Goal: Task Accomplishment & Management: Manage account settings

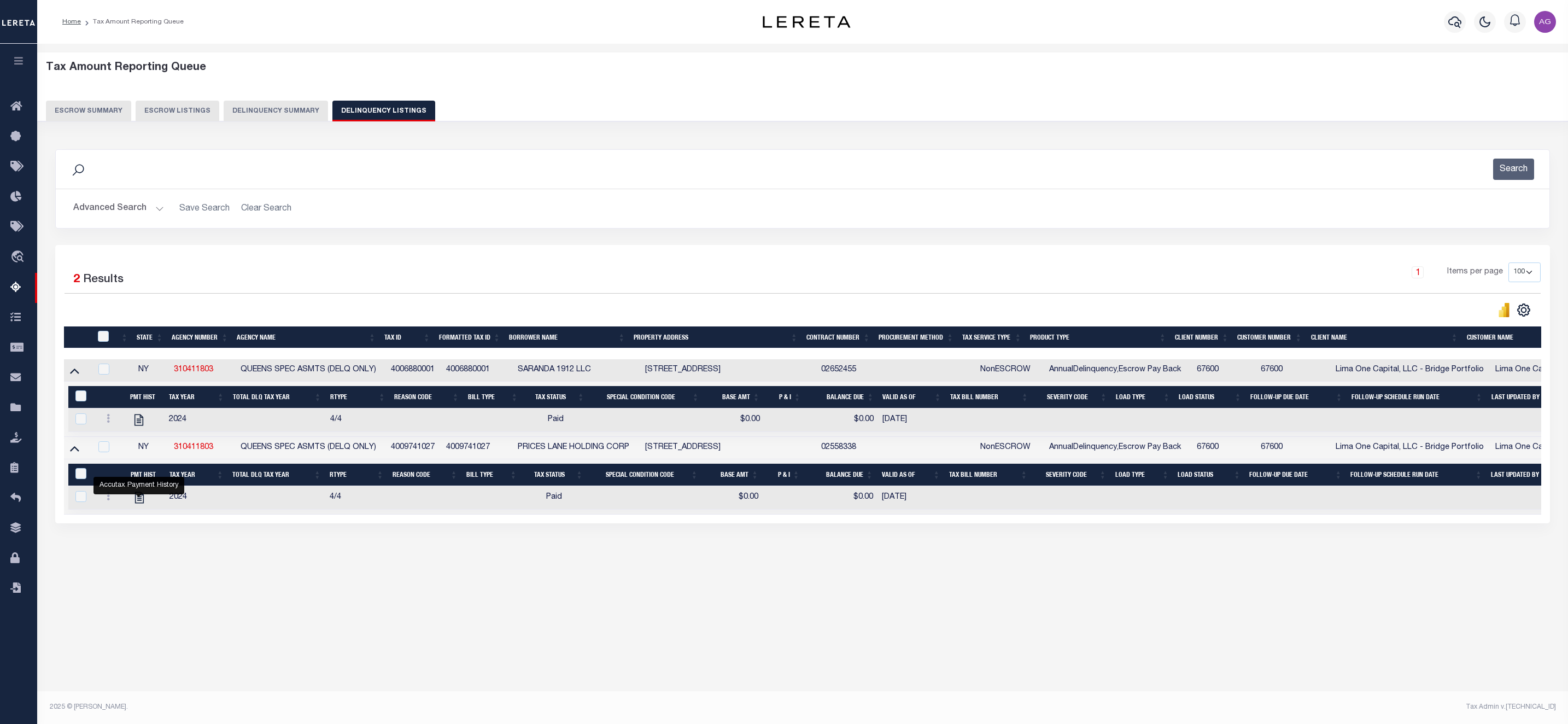
select select
click at [291, 114] on button "Delinquency Summary" at bounding box center [275, 111] width 104 height 20
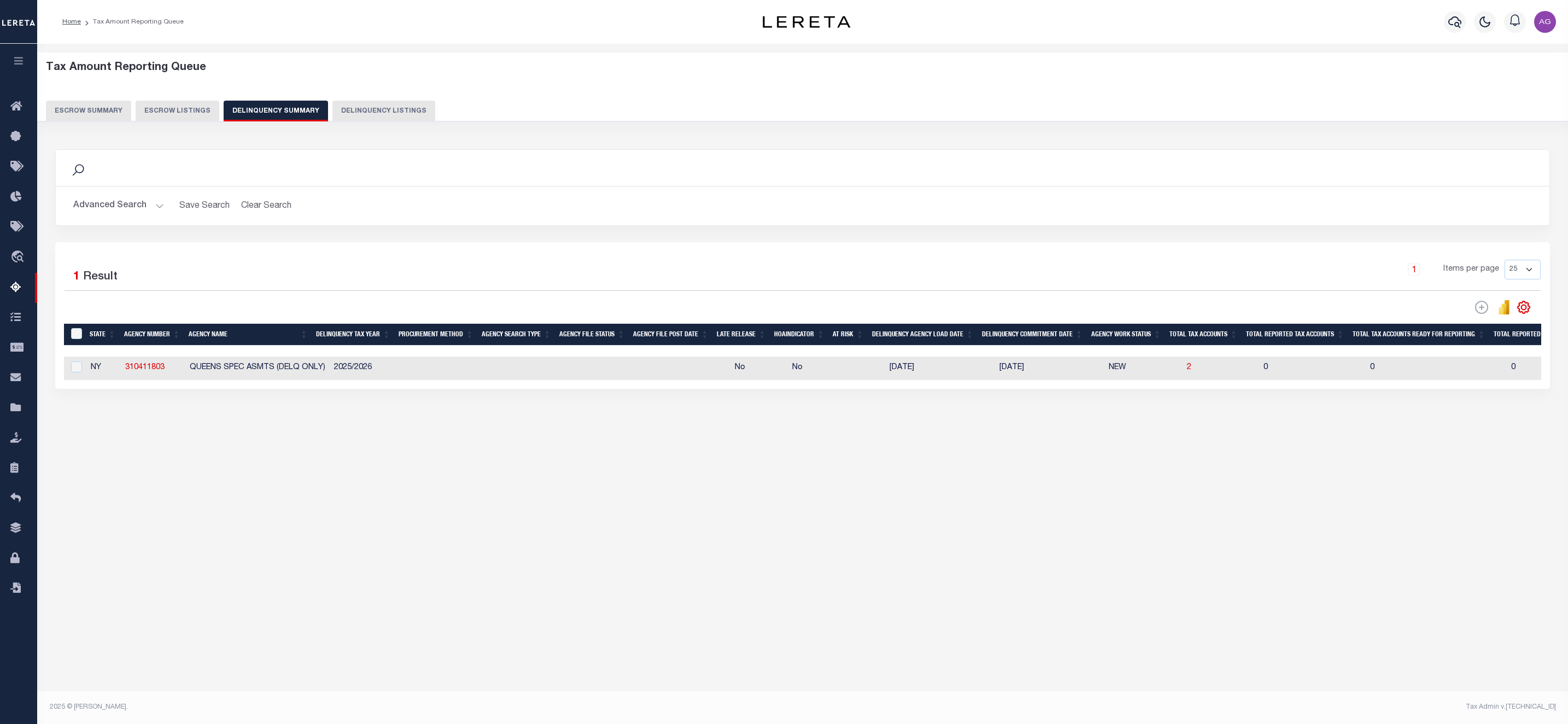
scroll to position [0, 279]
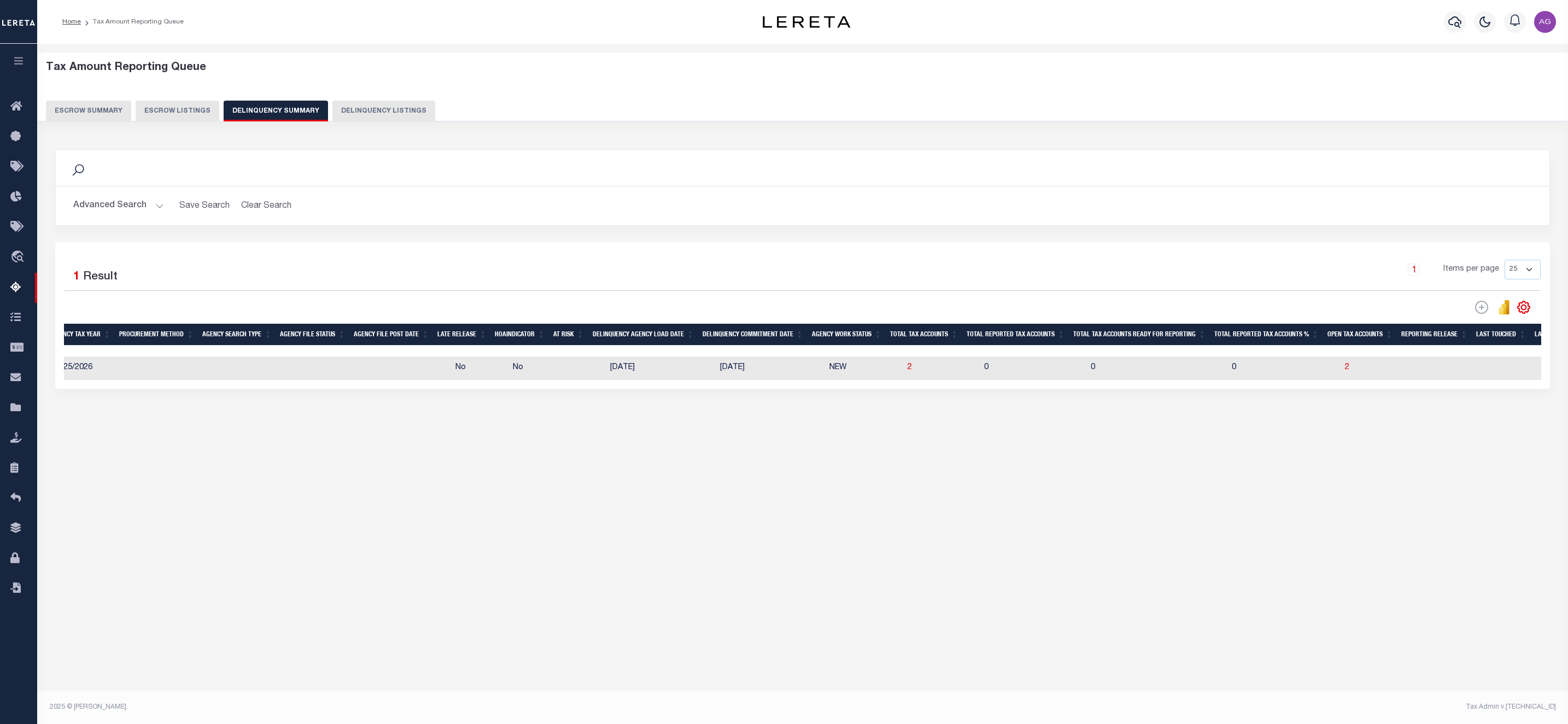
click at [122, 209] on button "Advanced Search" at bounding box center [118, 206] width 91 height 21
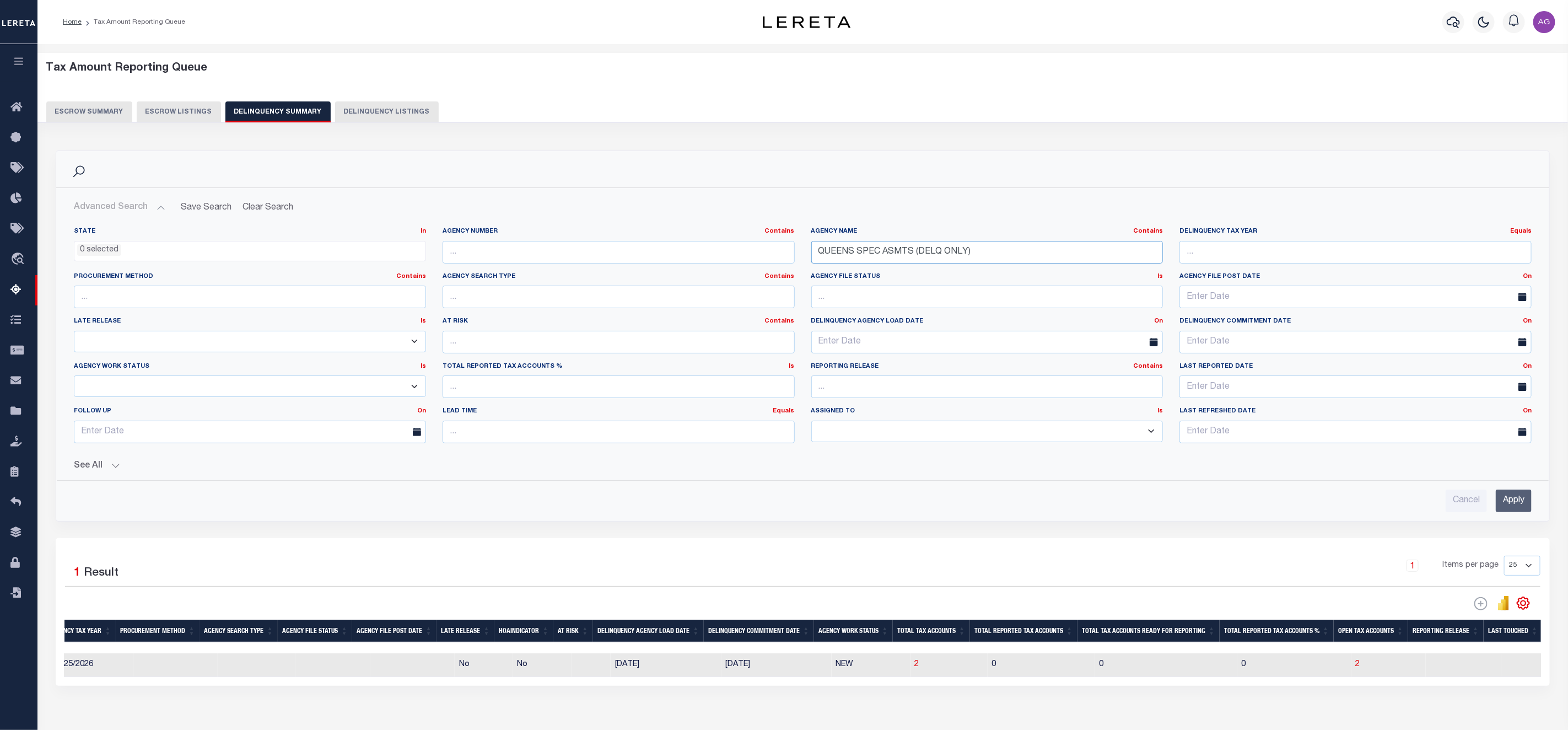
click at [933, 255] on input "QUEENS SPEC ASMTS (DELQ ONLY)" at bounding box center [987, 252] width 352 height 23
paste input "[GEOGRAPHIC_DATA]"
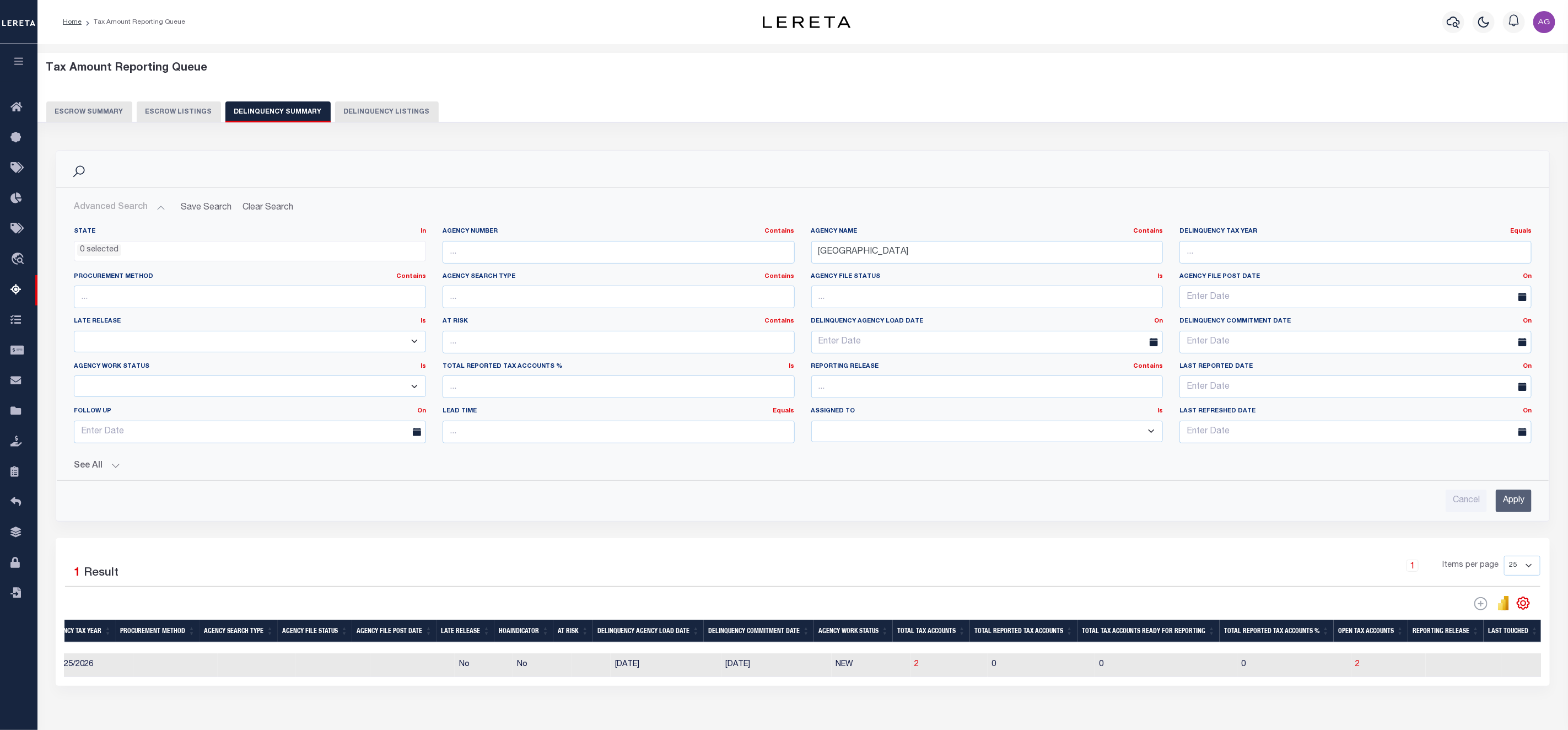
click at [1513, 500] on input "Apply" at bounding box center [1513, 501] width 36 height 23
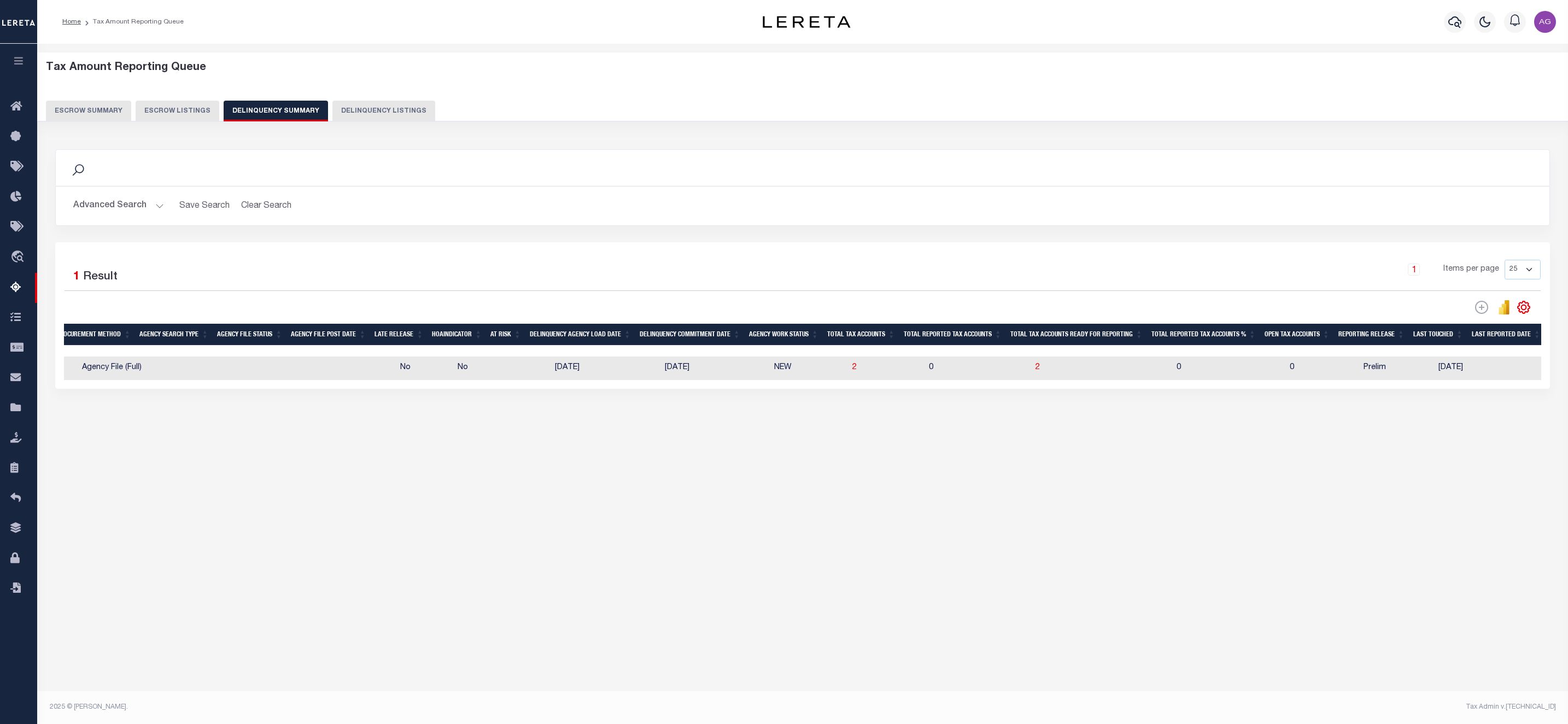
click at [120, 199] on button "Advanced Search" at bounding box center [118, 206] width 91 height 21
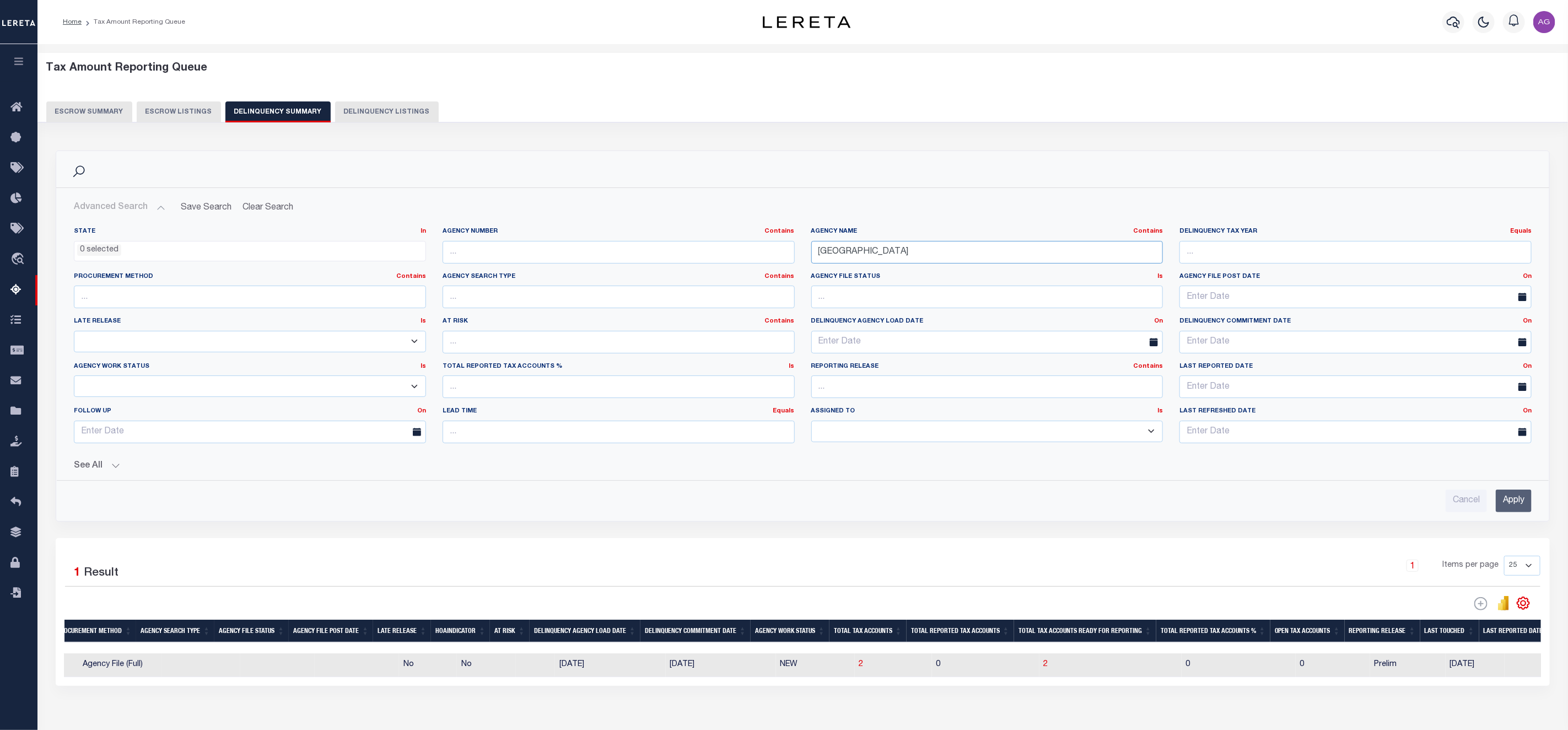
click at [903, 255] on input "[GEOGRAPHIC_DATA]" at bounding box center [987, 252] width 352 height 23
paste input "LYNCHBURG"
type input "[GEOGRAPHIC_DATA]"
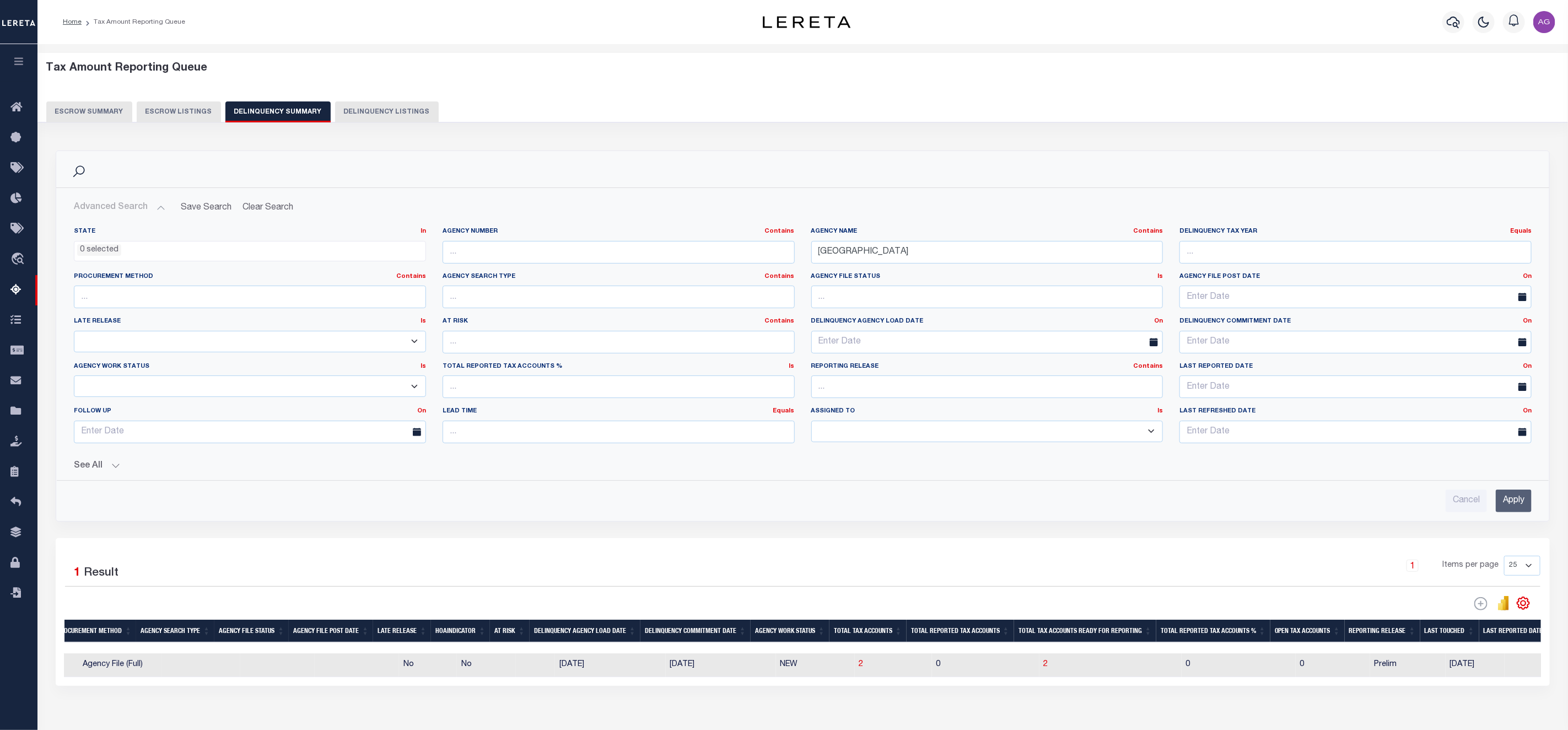
click at [1514, 512] on input "Apply" at bounding box center [1513, 501] width 36 height 23
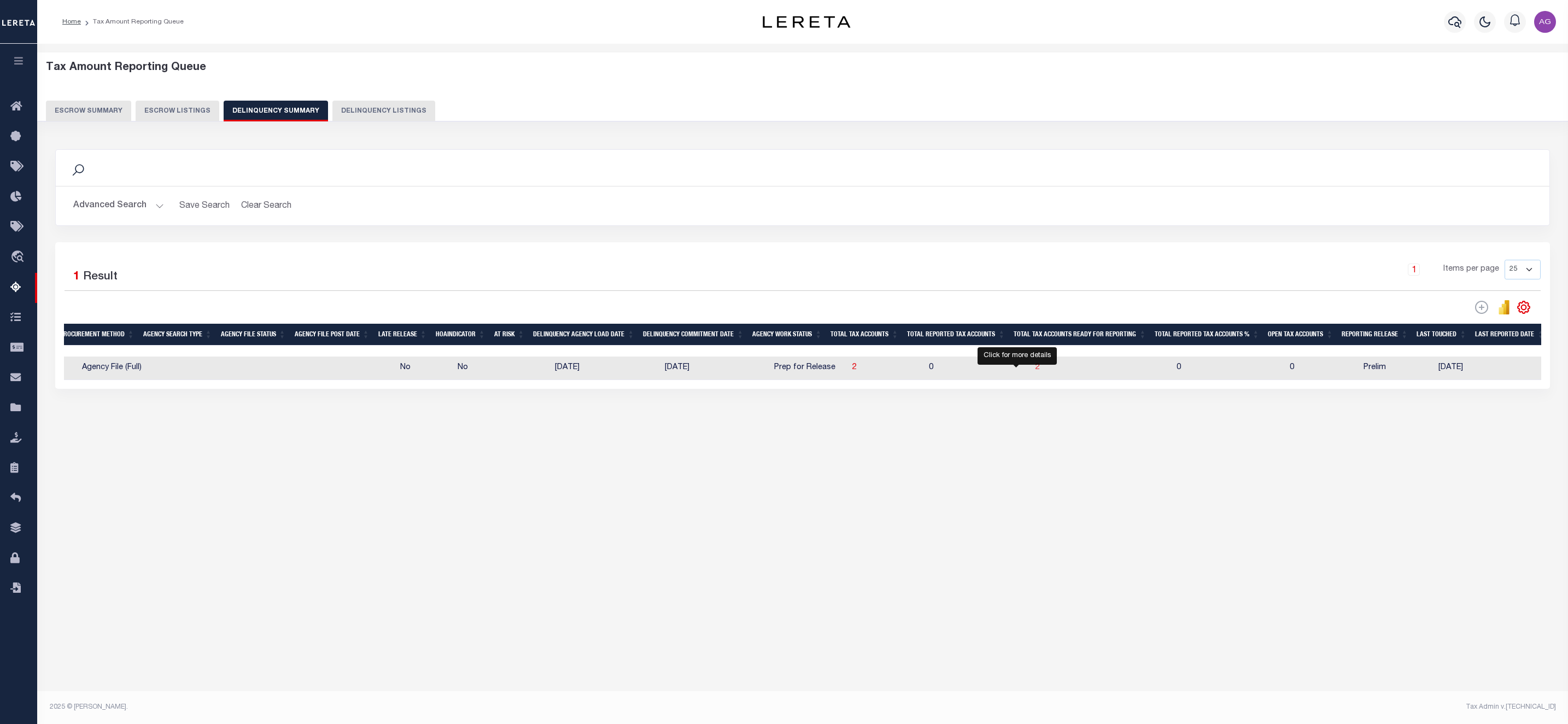
click at [1035, 371] on span "2" at bounding box center [1038, 367] width 5 height 8
select select "100"
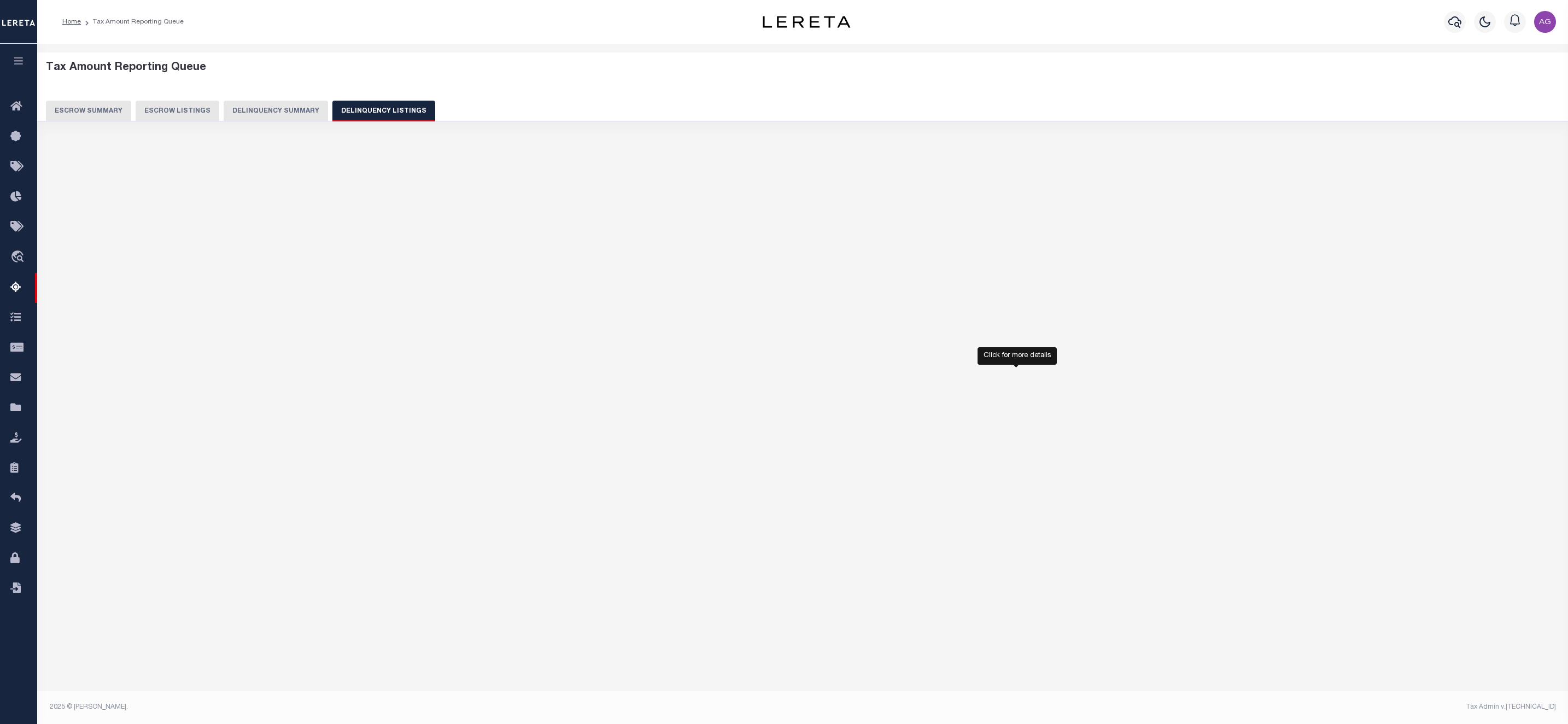
select select "100"
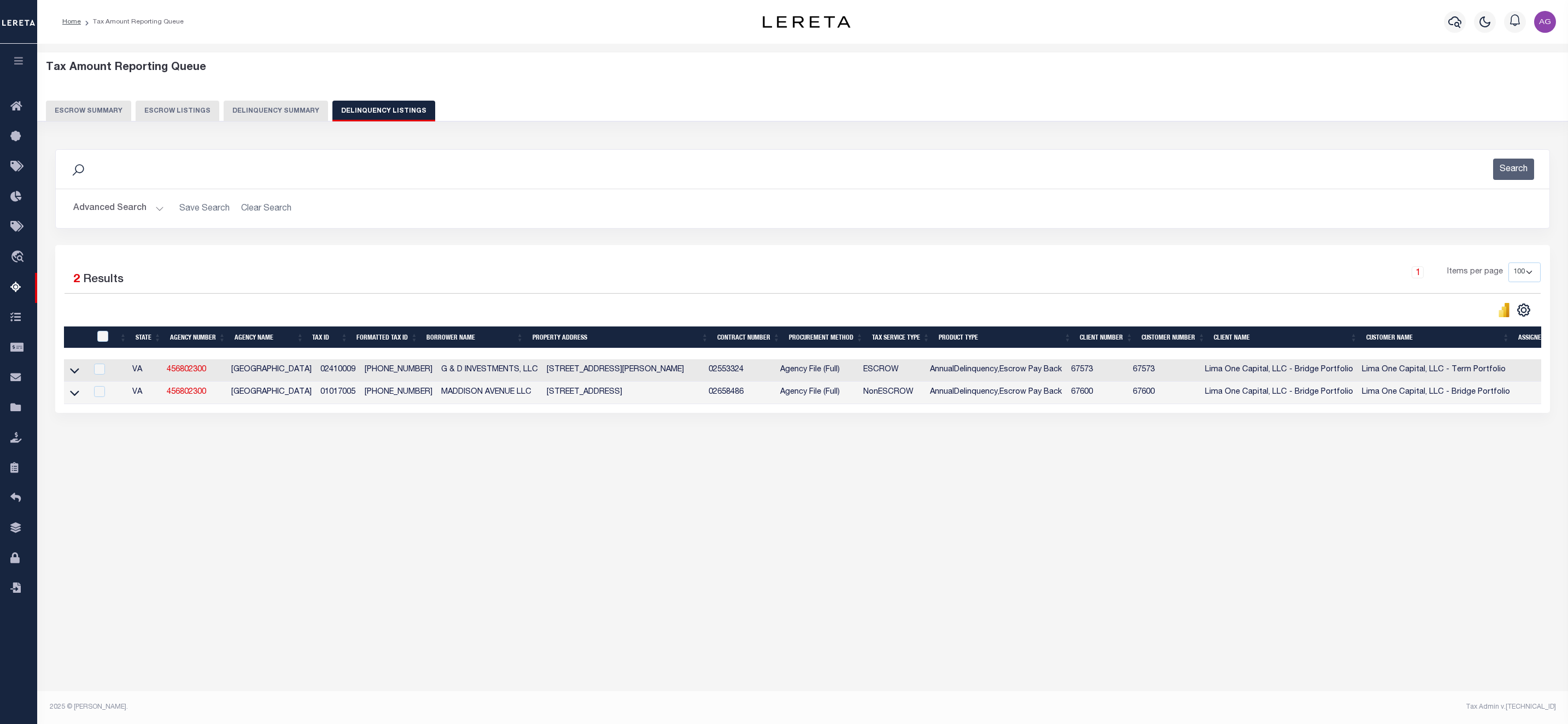
click at [106, 331] on th at bounding box center [101, 337] width 23 height 23
click at [100, 342] on input "checkbox" at bounding box center [103, 337] width 11 height 11
checkbox input "true"
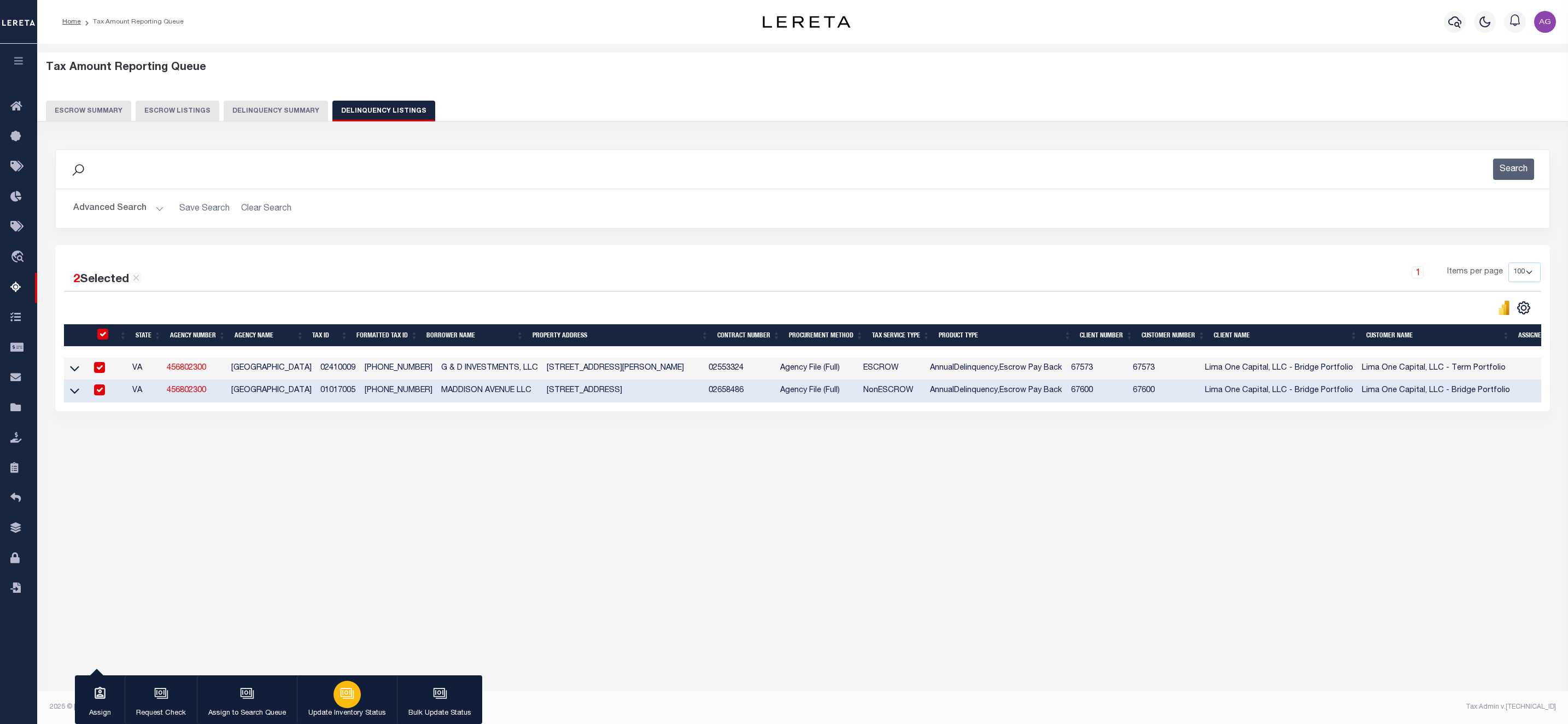
click at [349, 704] on div "button" at bounding box center [347, 694] width 27 height 27
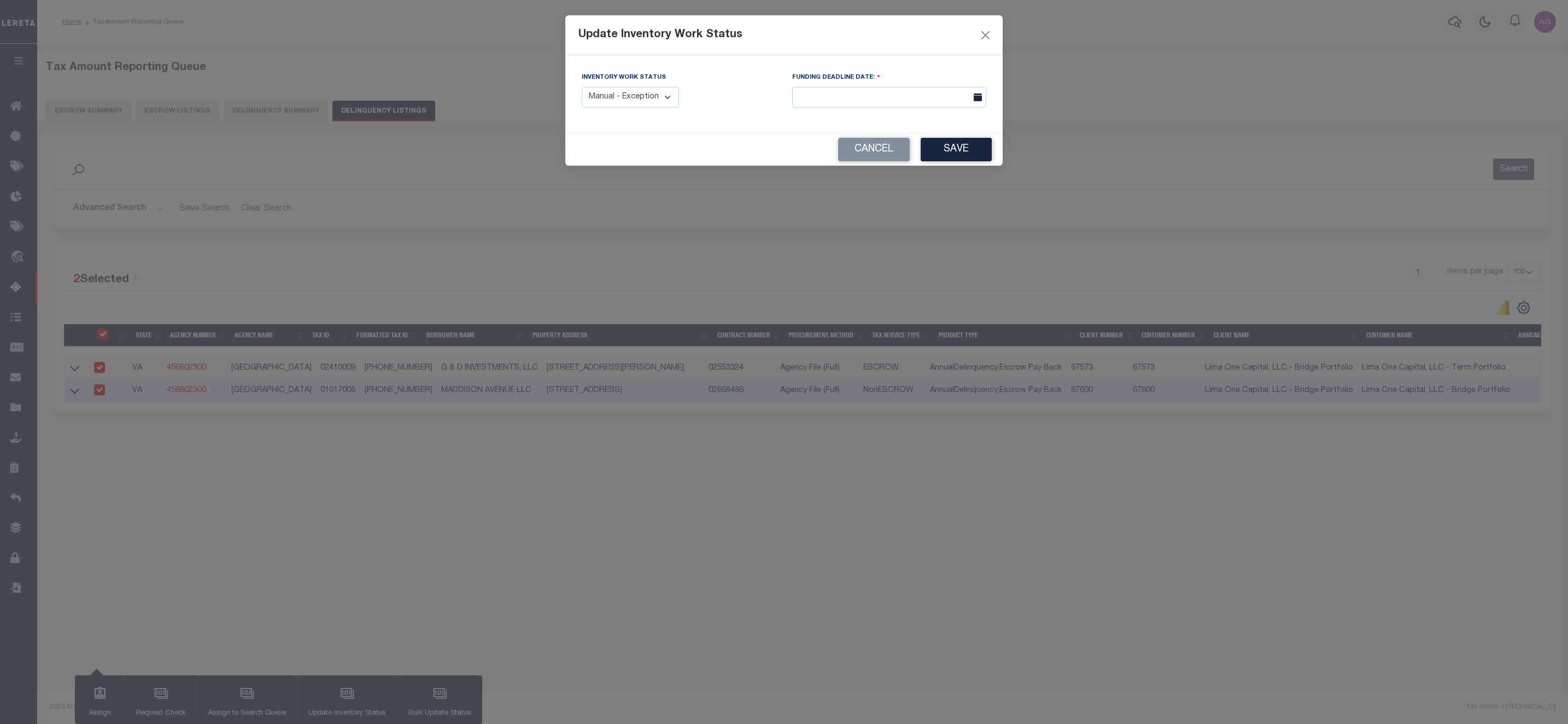
click at [649, 104] on select "Manual - Exception Pended - Awaiting Search Late Add Exception Completed" at bounding box center [631, 97] width 97 height 21
select select "3"
click at [582, 88] on select "Manual - Exception Pended - Awaiting Search Late Add Exception Completed" at bounding box center [631, 97] width 97 height 21
click at [965, 151] on button "Save" at bounding box center [956, 150] width 71 height 24
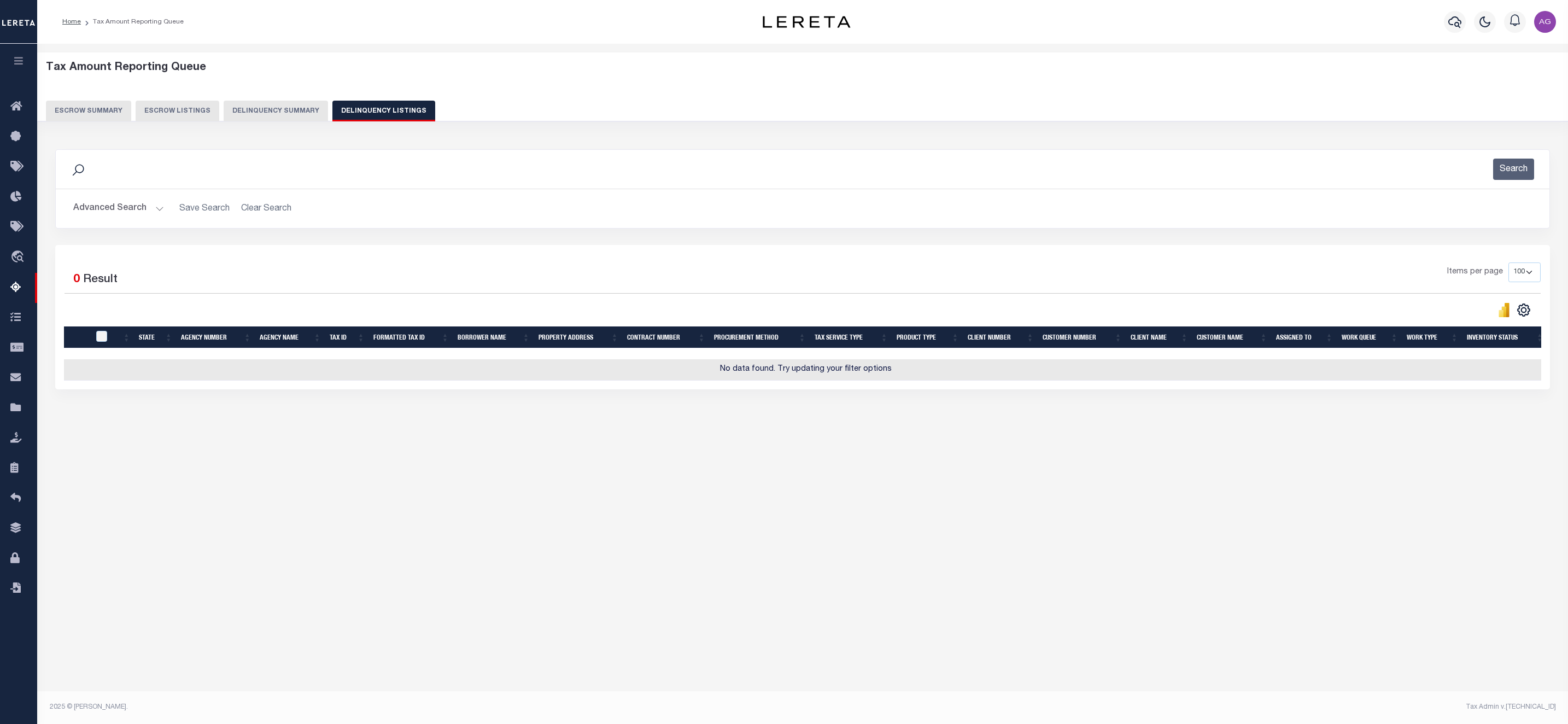
click at [296, 115] on button "Delinquency Summary" at bounding box center [275, 111] width 104 height 20
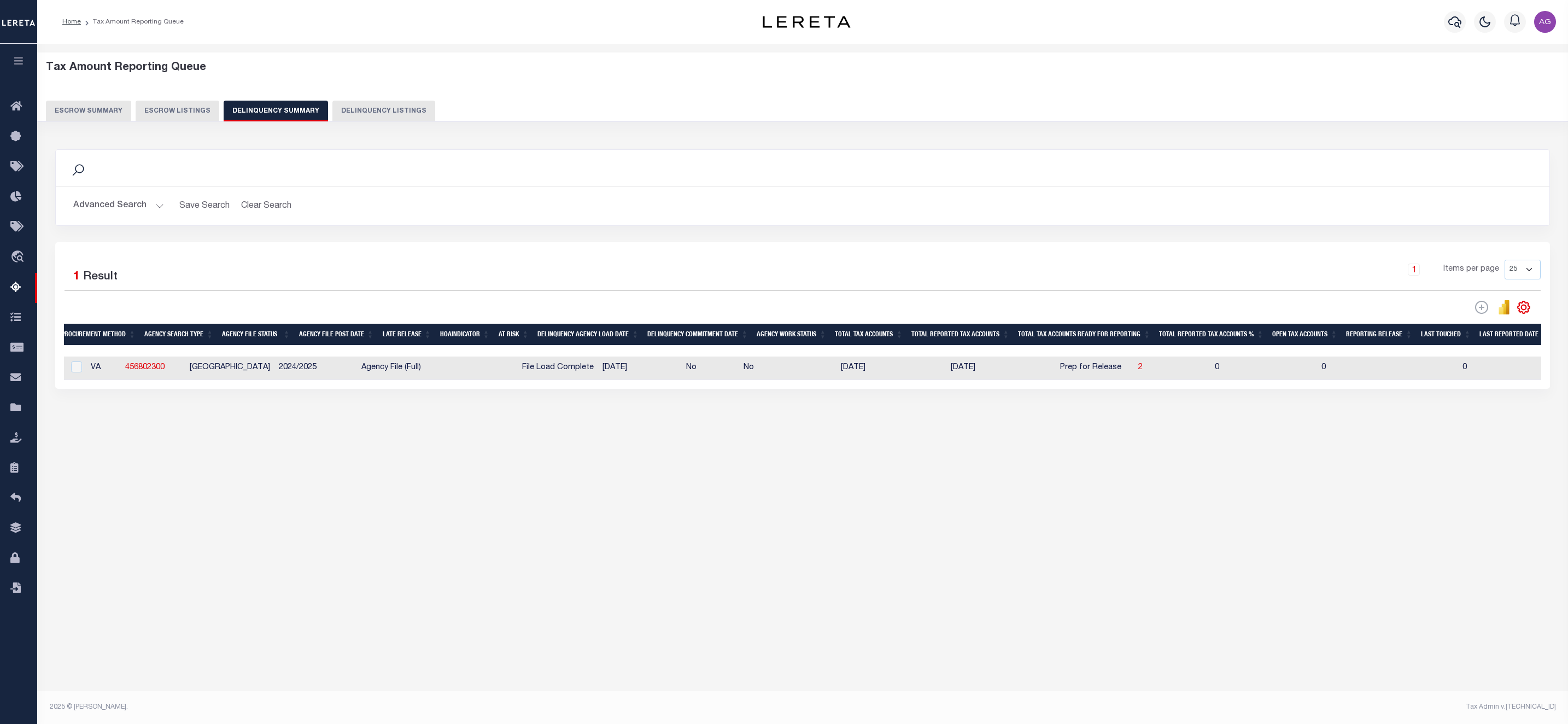
scroll to position [0, 0]
click at [104, 212] on button "Advanced Search" at bounding box center [118, 206] width 91 height 21
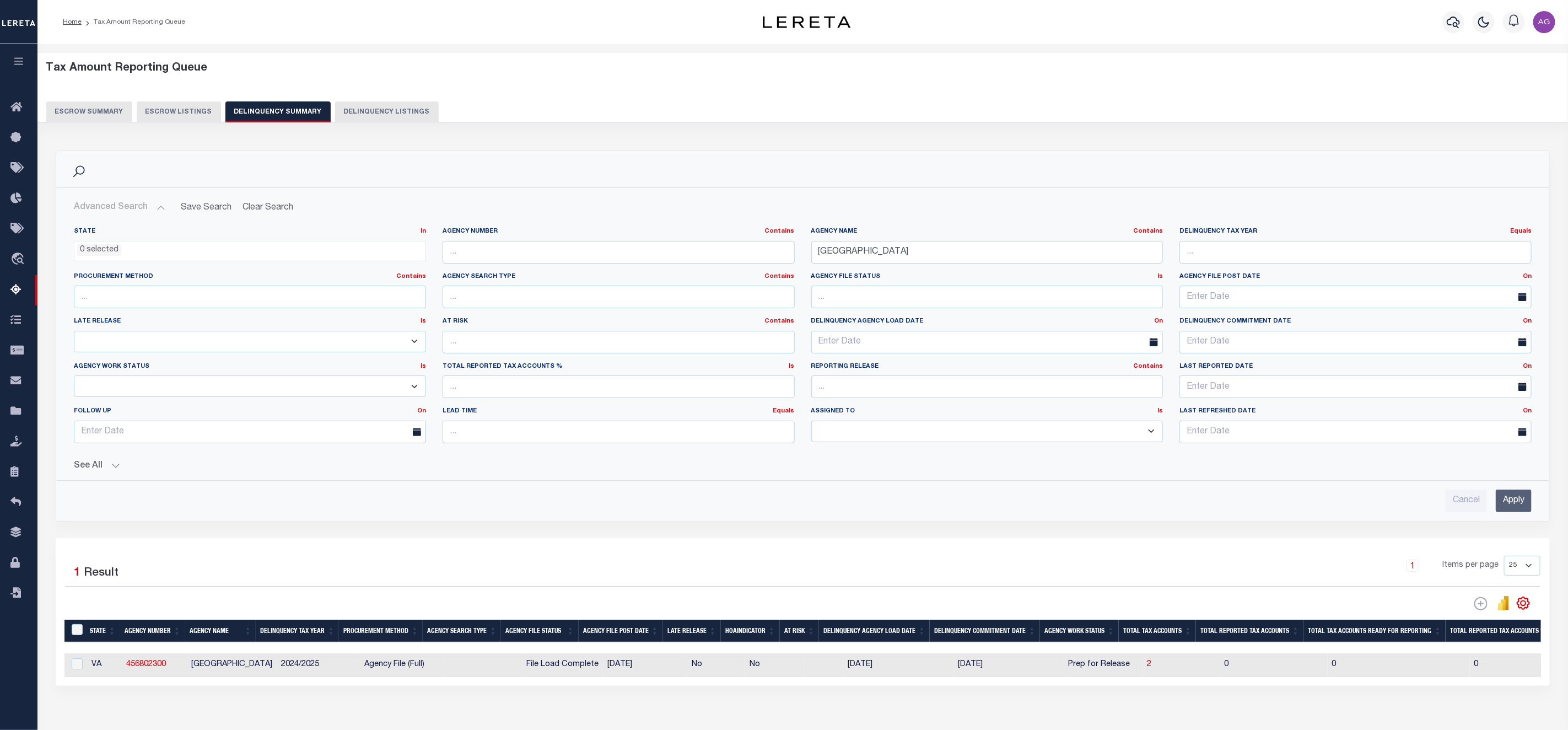
click at [1511, 500] on input "Apply" at bounding box center [1513, 501] width 36 height 23
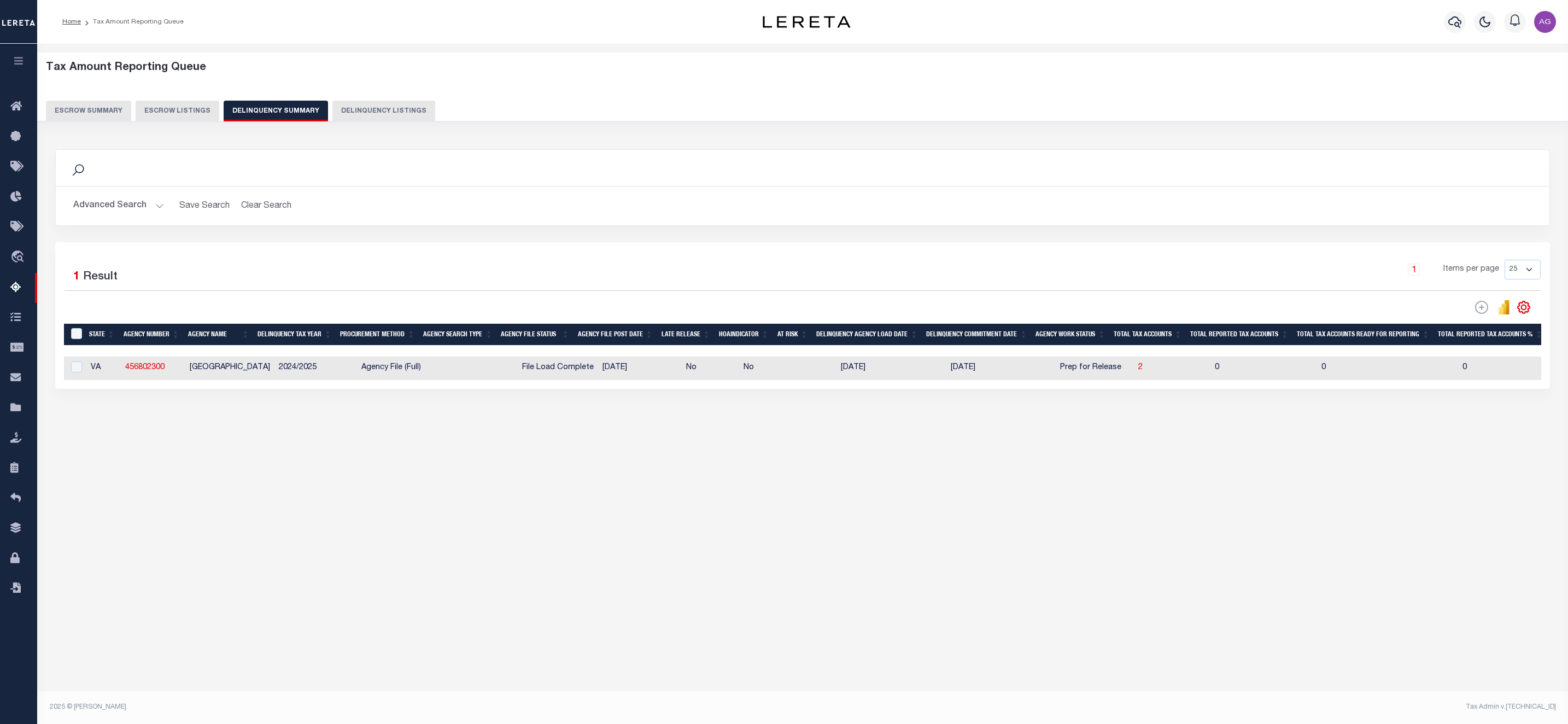
drag, startPoint x: 930, startPoint y: 392, endPoint x: 1159, endPoint y: 397, distance: 229.1
click at [1159, 389] on div "Selected 1 Result 1 Items per page 25 100 200 500 1000" at bounding box center [802, 315] width 1494 height 147
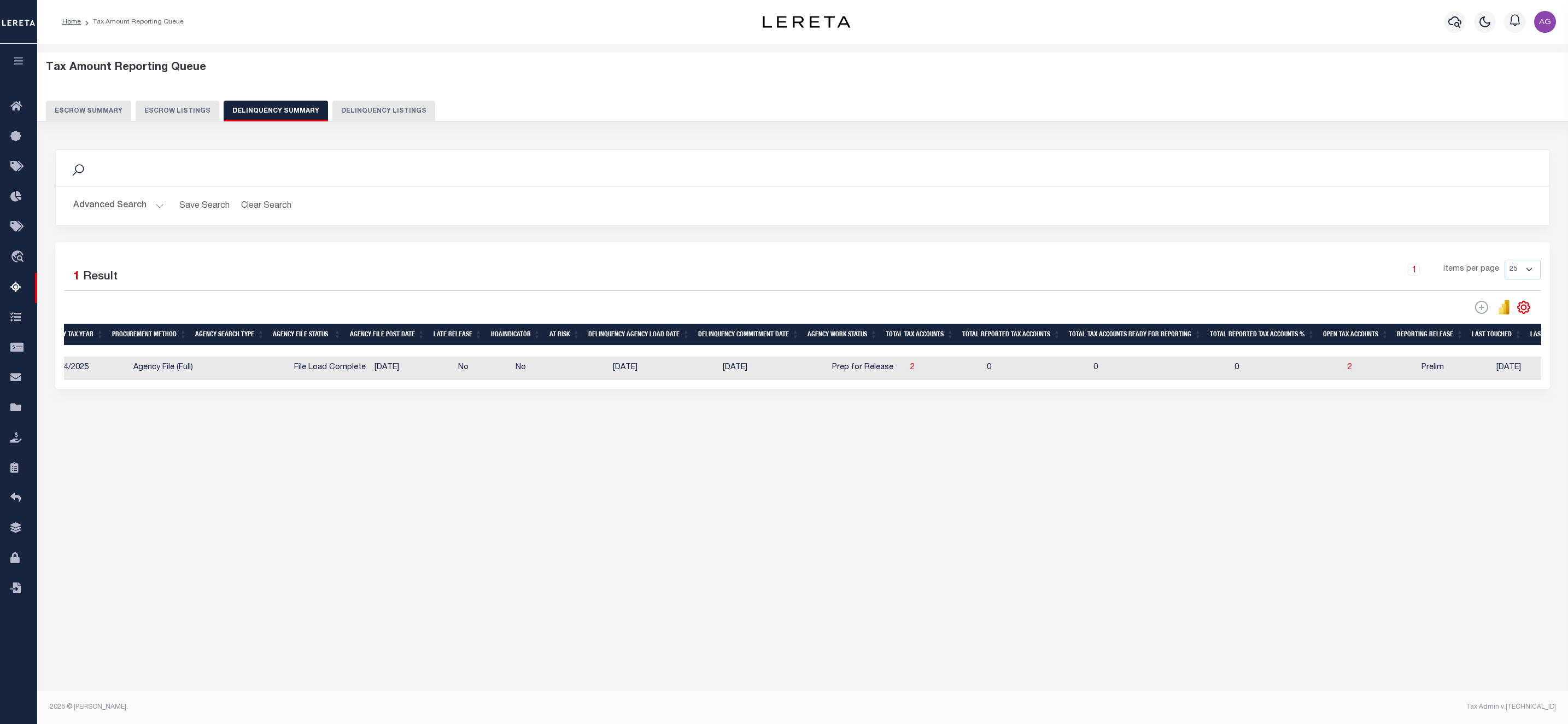
scroll to position [0, 230]
click at [1346, 371] on span "2" at bounding box center [1348, 367] width 5 height 8
select select "100"
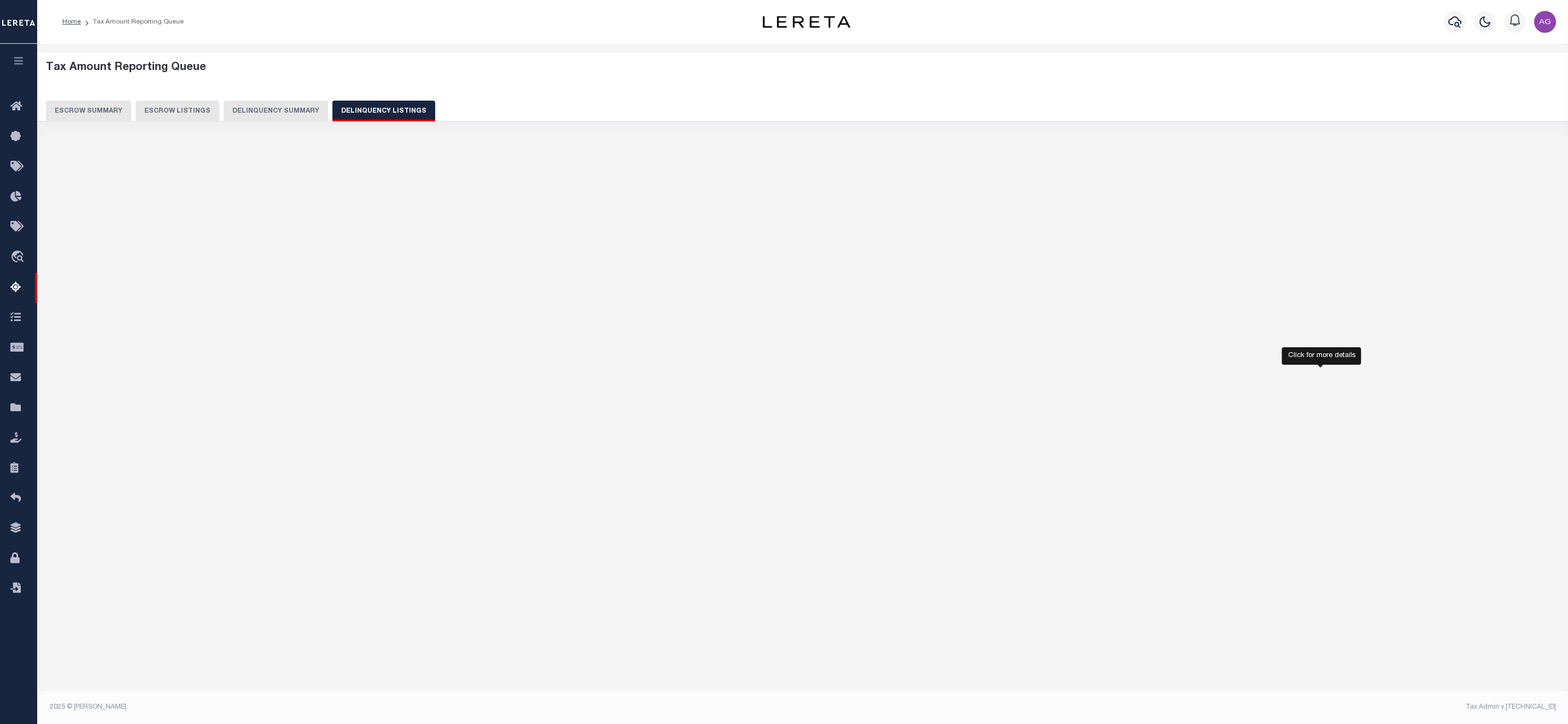
select select "100"
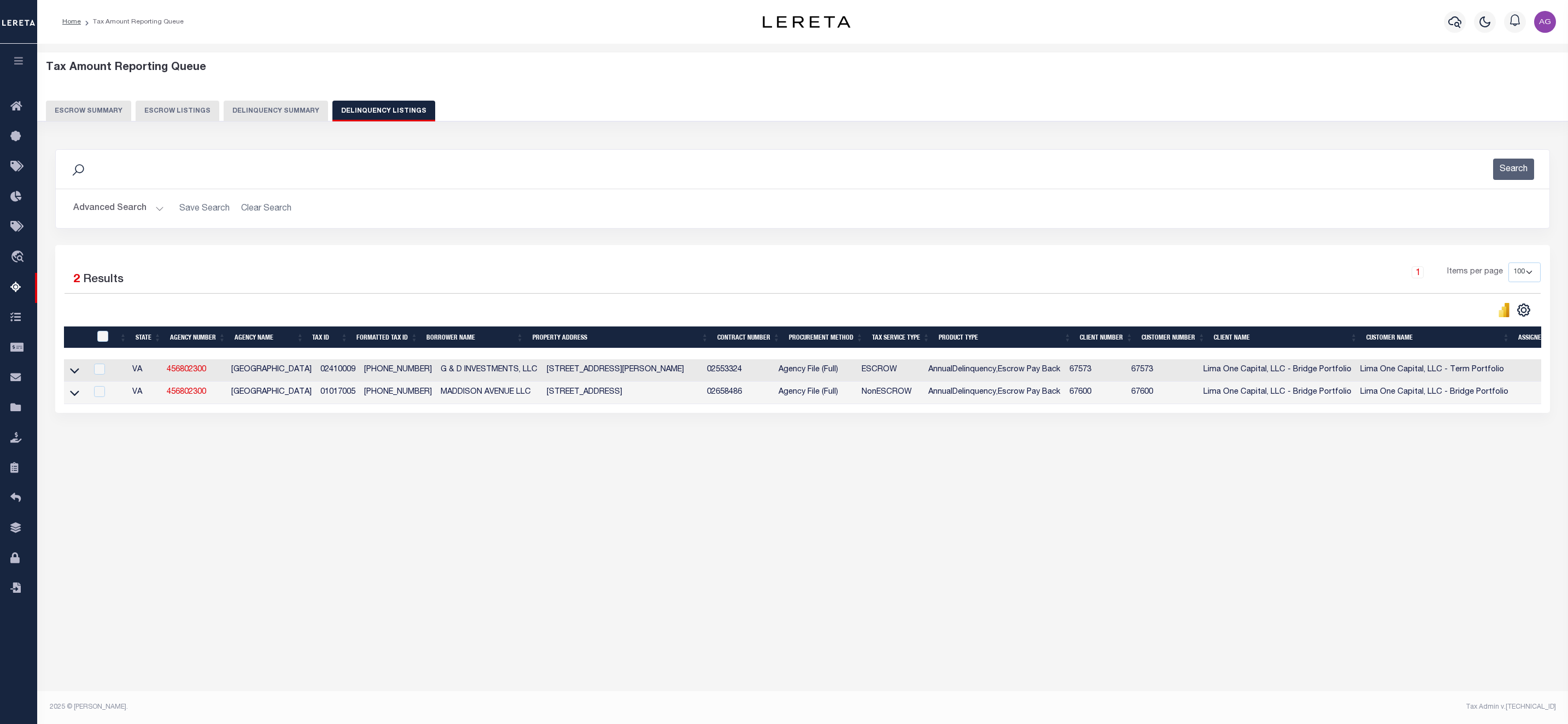
click at [80, 371] on link at bounding box center [75, 369] width 13 height 8
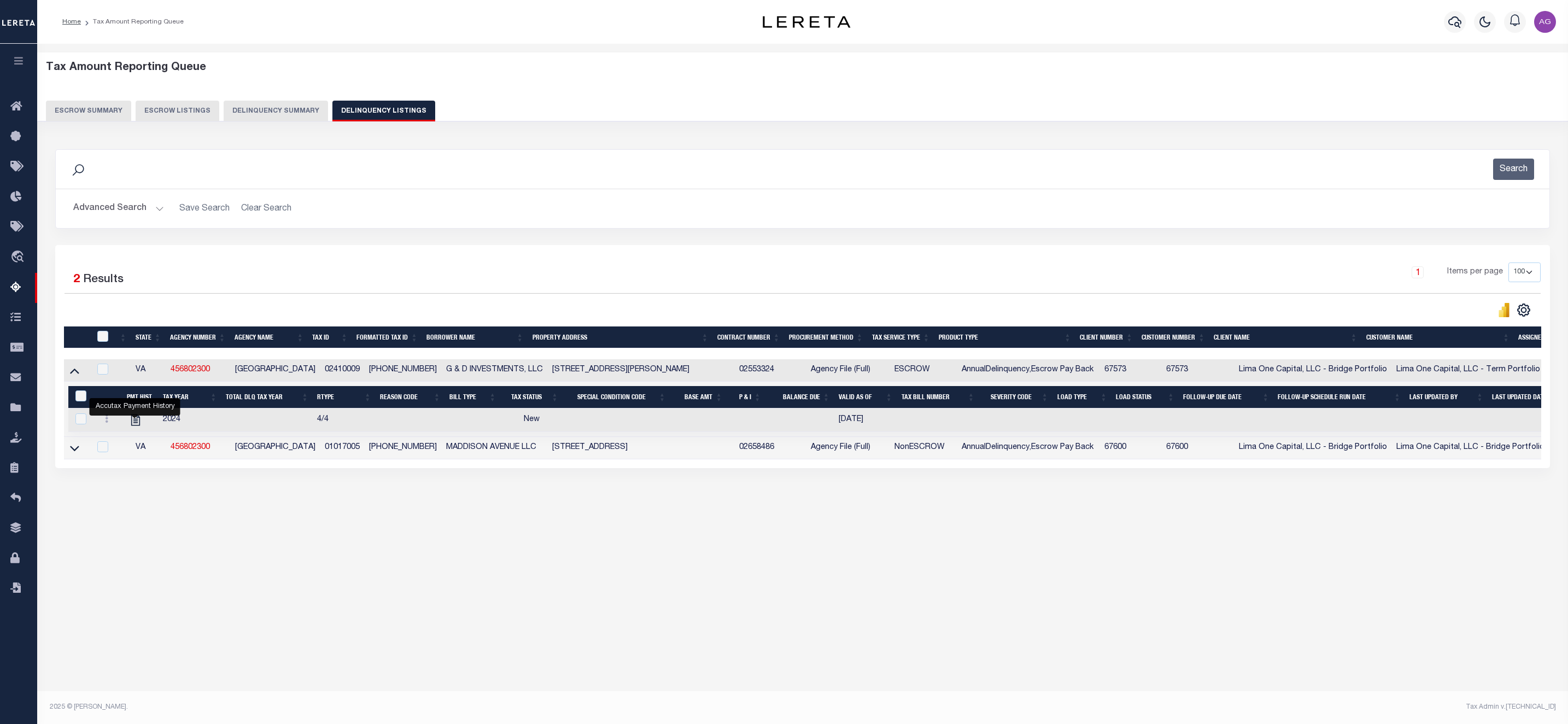
click at [67, 458] on td at bounding box center [77, 448] width 26 height 23
checkbox input "false"
checkbox input "true"
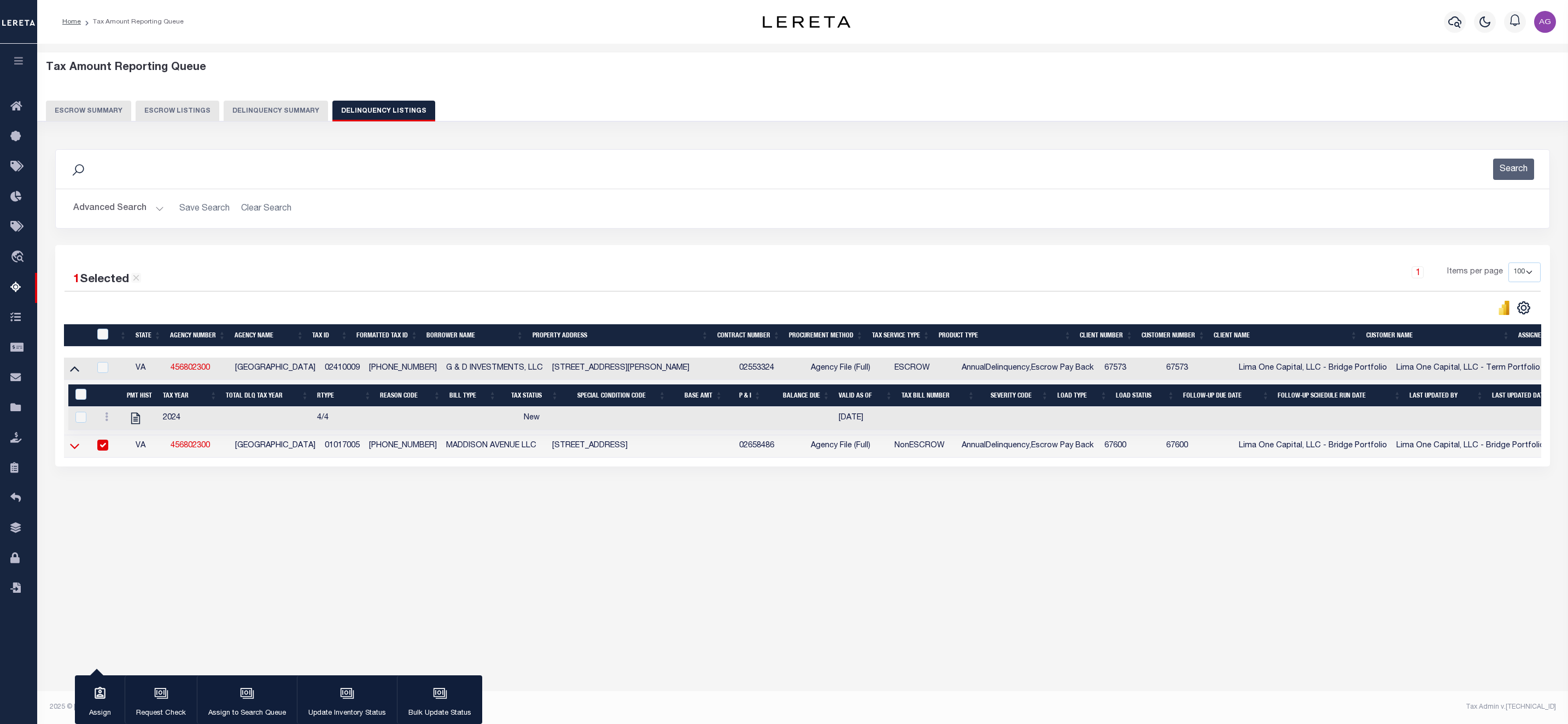
click at [70, 452] on icon at bounding box center [75, 446] width 9 height 12
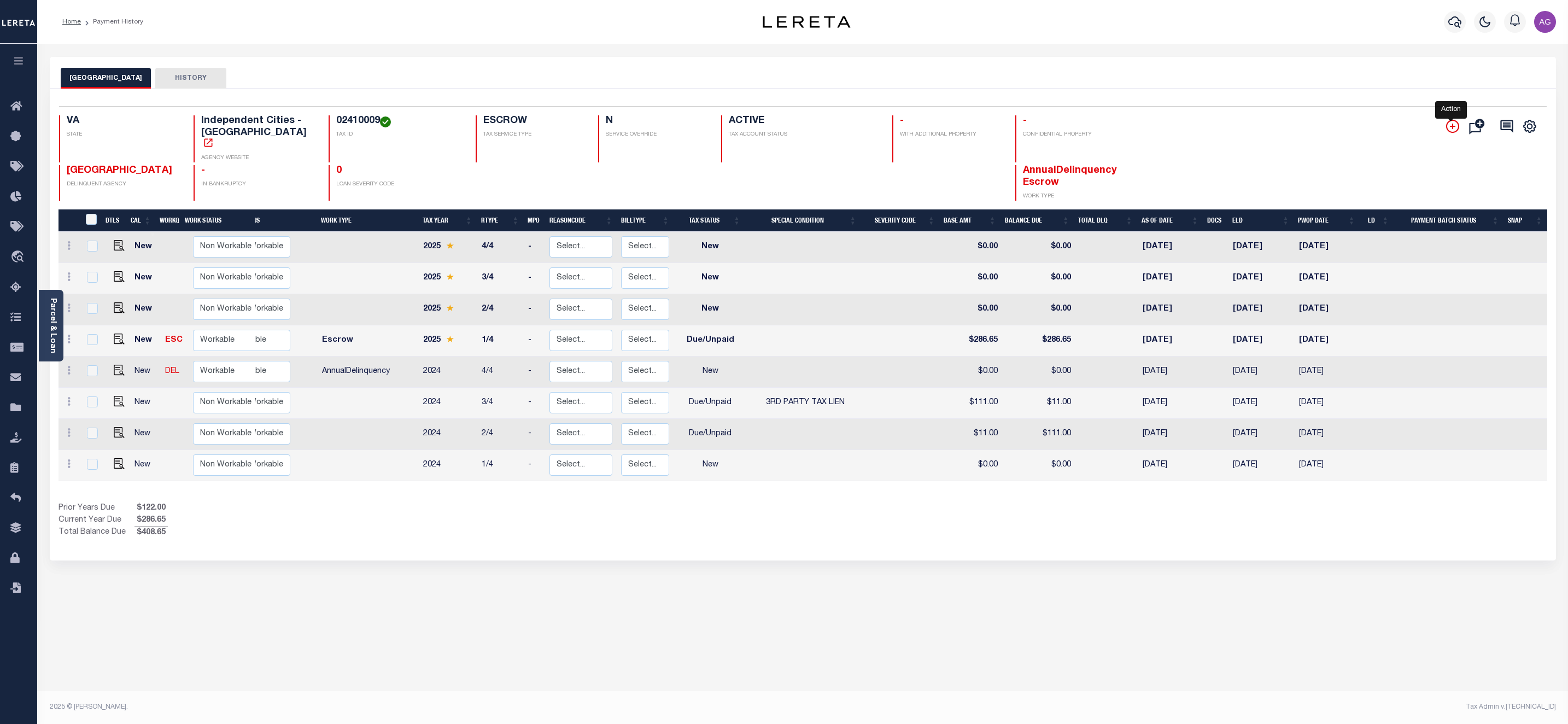
click at [1448, 127] on icon "" at bounding box center [1452, 126] width 13 height 13
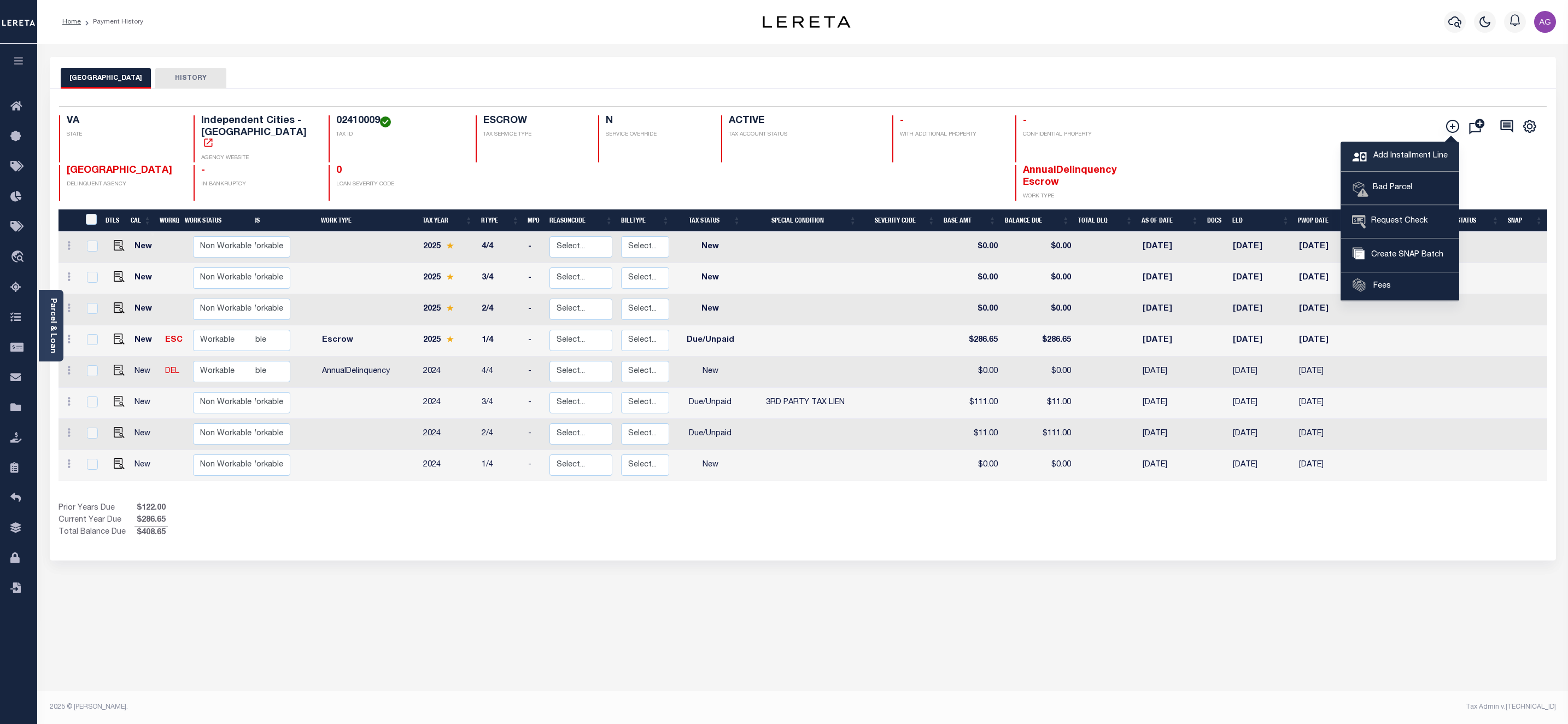
click at [1404, 158] on span "Add Installment Line" at bounding box center [1409, 156] width 77 height 12
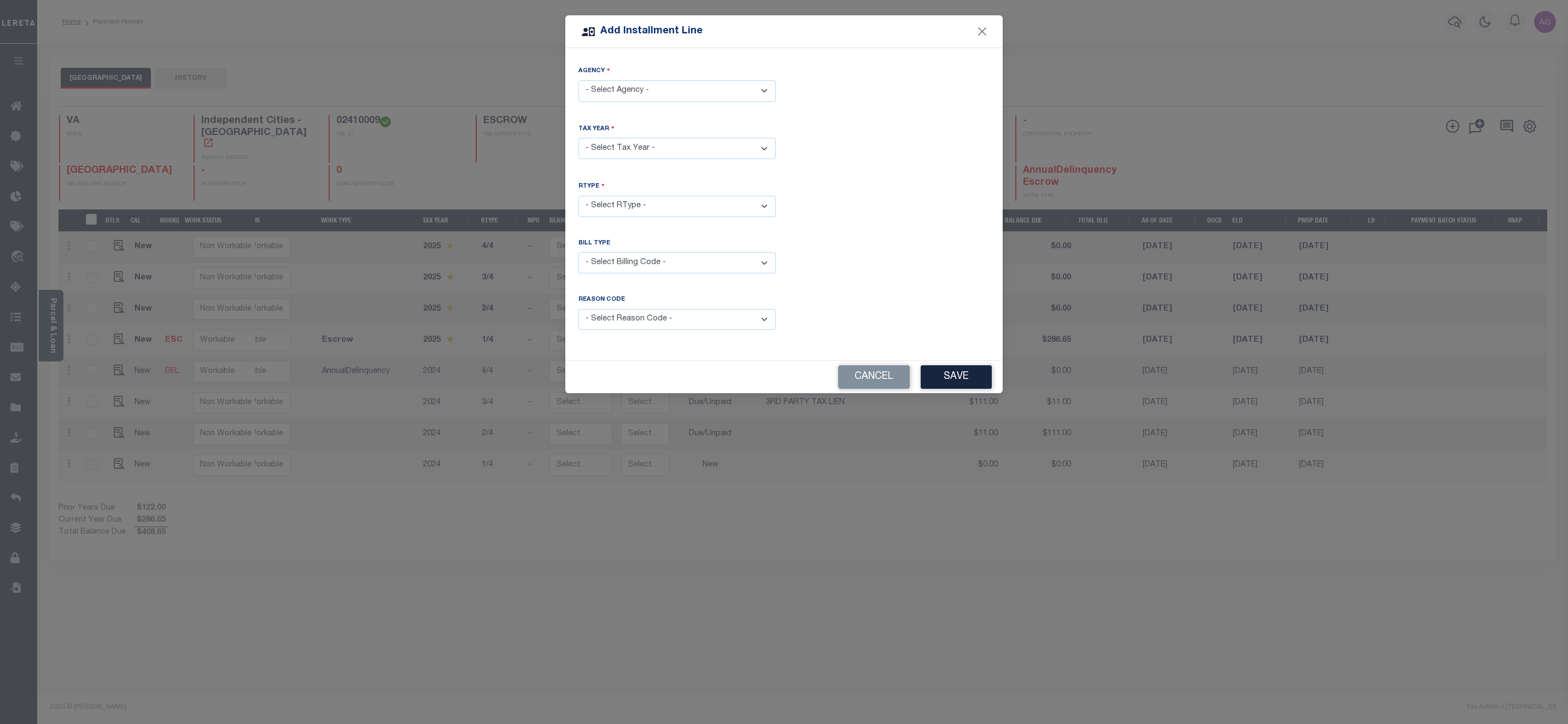
click at [689, 93] on select "- Select Agency - LYNCHBURG CITY - Independent Cities" at bounding box center [677, 90] width 198 height 21
click at [697, 147] on select "- Select Tax Year -" at bounding box center [677, 148] width 198 height 21
click at [744, 85] on select "- Select Agency - LYNCHBURG CITY - Independent Cities" at bounding box center [677, 90] width 198 height 21
select select "5168000000"
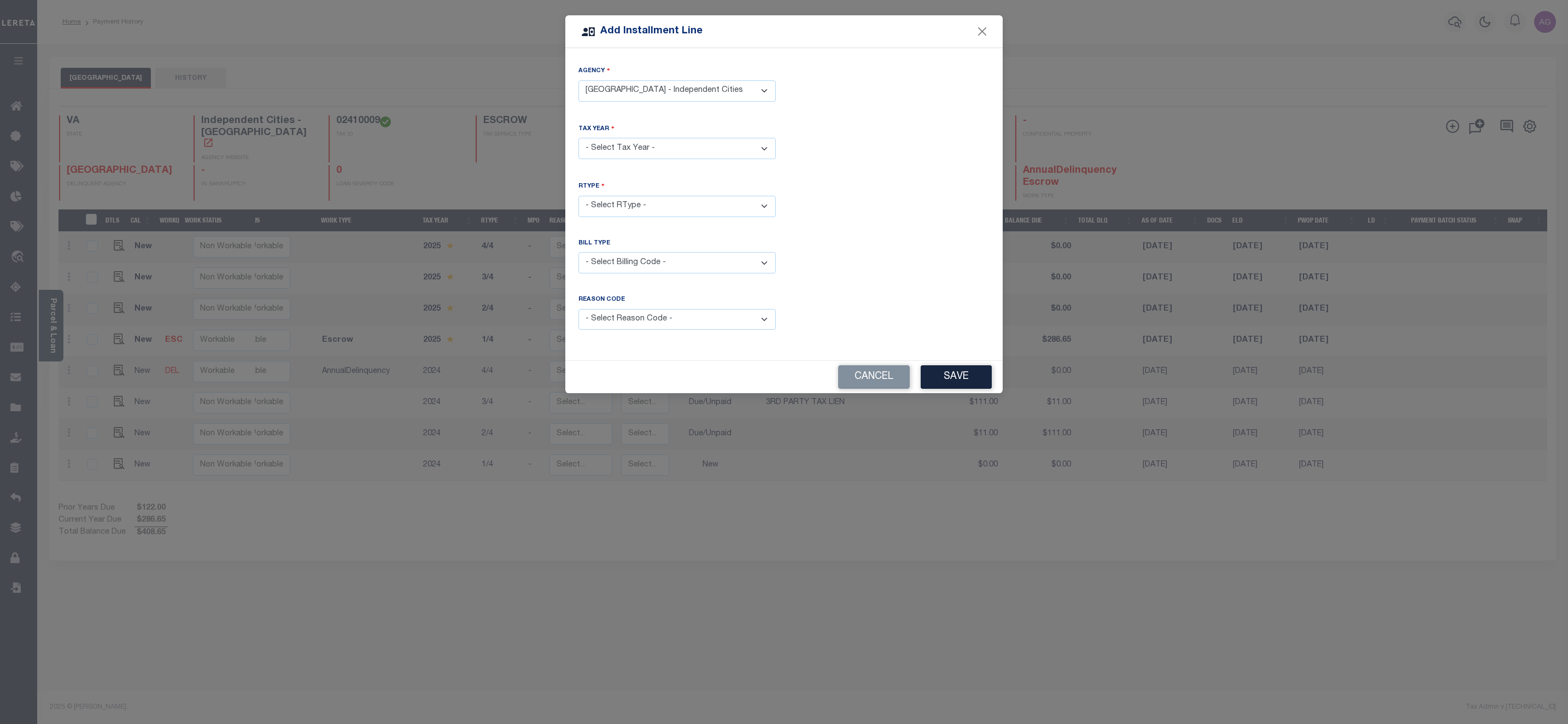
click at [578, 80] on select "- Select Agency - LYNCHBURG CITY - Independent Cities" at bounding box center [677, 90] width 198 height 21
click at [675, 153] on select "- Select Year - 2005 2006 2007 2008 2009 2010 2011 2012 2013 2014 2015 2016 201…" at bounding box center [677, 148] width 198 height 21
select select "2020"
click at [578, 138] on select "- Select Year - 2005 2006 2007 2008 2009 2010 2011 2012 2013 2014 2015 2016 201…" at bounding box center [677, 148] width 198 height 21
click at [610, 198] on select "- Select RType - 1/4 2/4 3/4 4/4" at bounding box center [677, 206] width 198 height 21
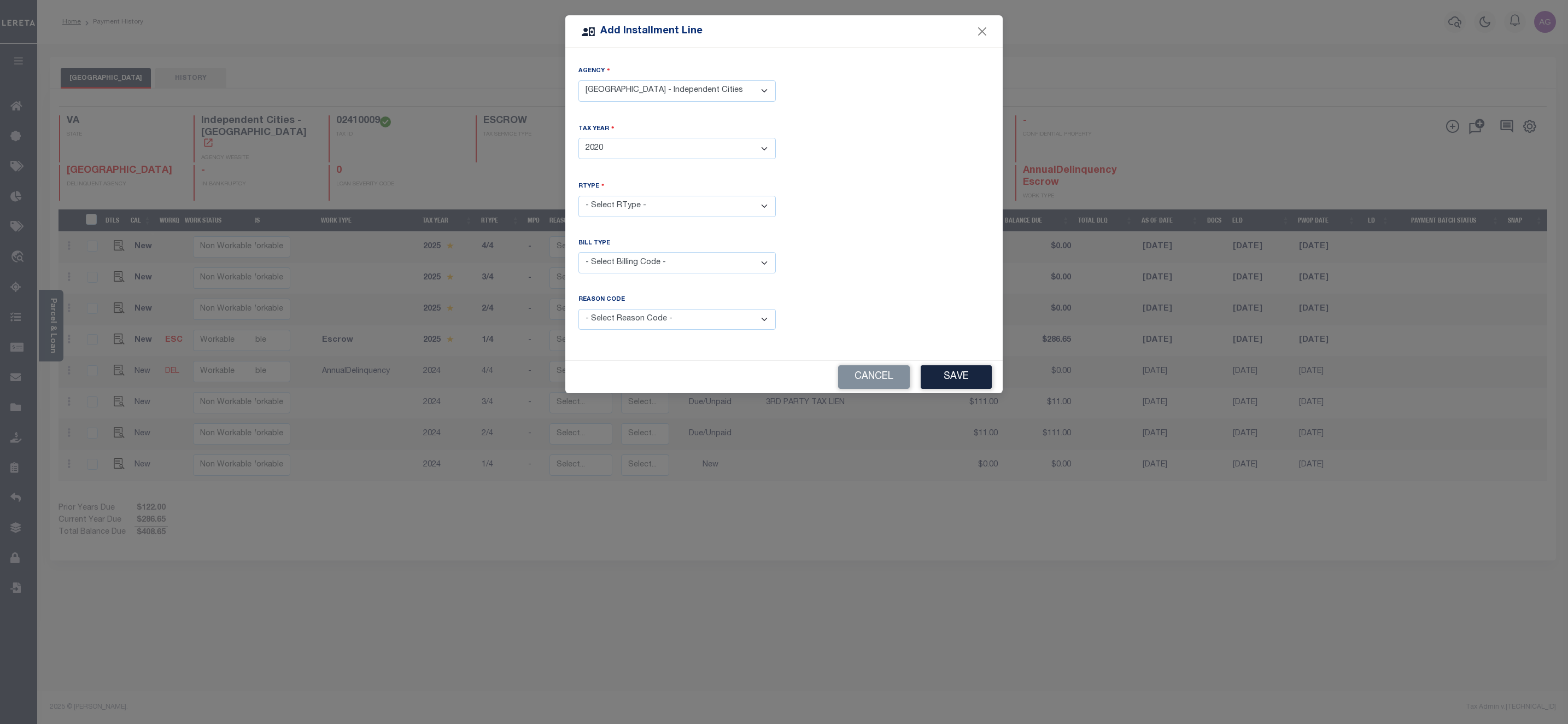
select select "0"
click at [578, 196] on select "- Select RType - 1/4 2/4 3/4 4/4" at bounding box center [677, 206] width 198 height 21
click at [951, 371] on button "Save" at bounding box center [956, 377] width 71 height 24
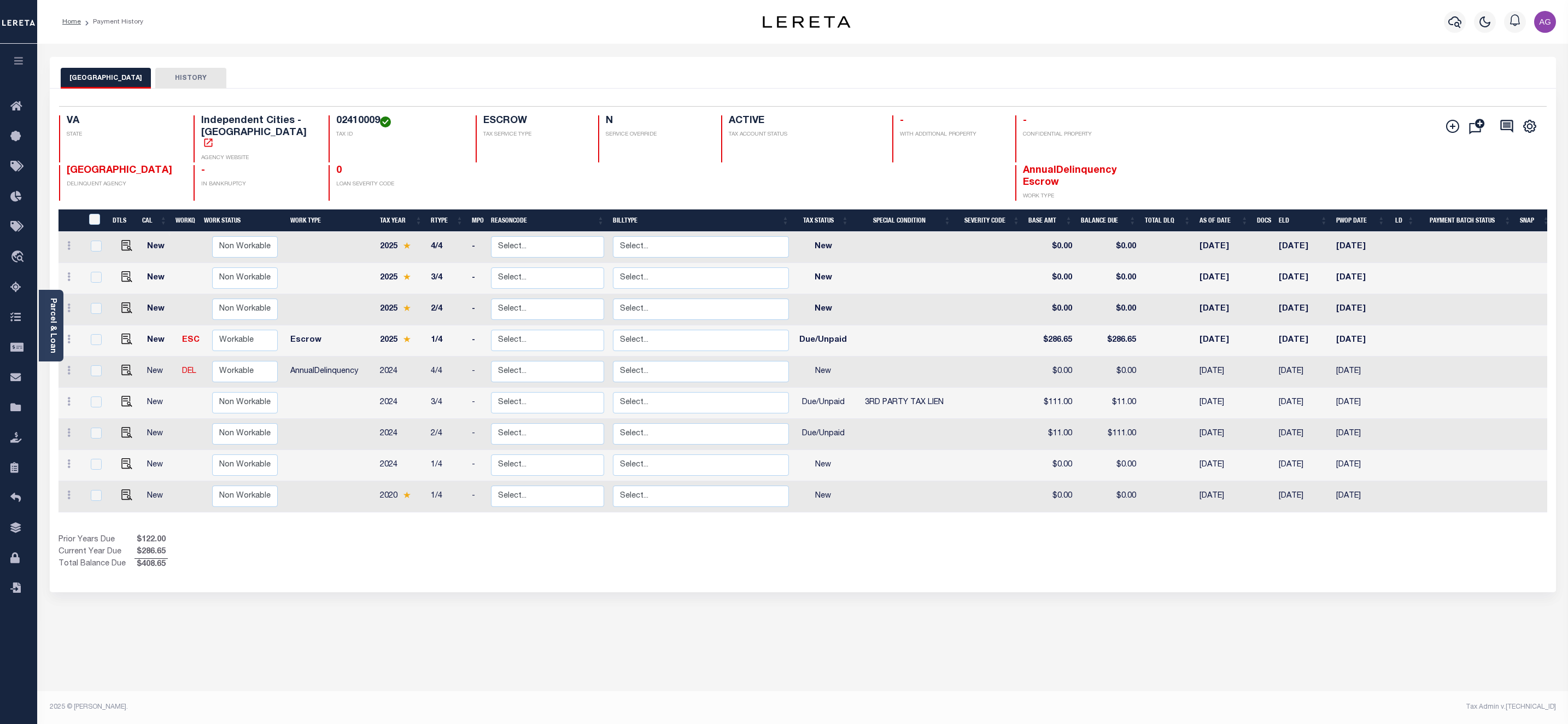
click at [824, 690] on div "Parcel & Loan Loan Details 125826 ACTIVE" at bounding box center [802, 369] width 1530 height 652
drag, startPoint x: 313, startPoint y: 120, endPoint x: 358, endPoint y: 120, distance: 45.0
click at [358, 120] on h4 "02410009" at bounding box center [399, 121] width 126 height 12
copy h4 "02410009"
click at [1154, 614] on div "LYNCHBURG CITY HISTORY Selected 9 Results" at bounding box center [802, 365] width 1523 height 617
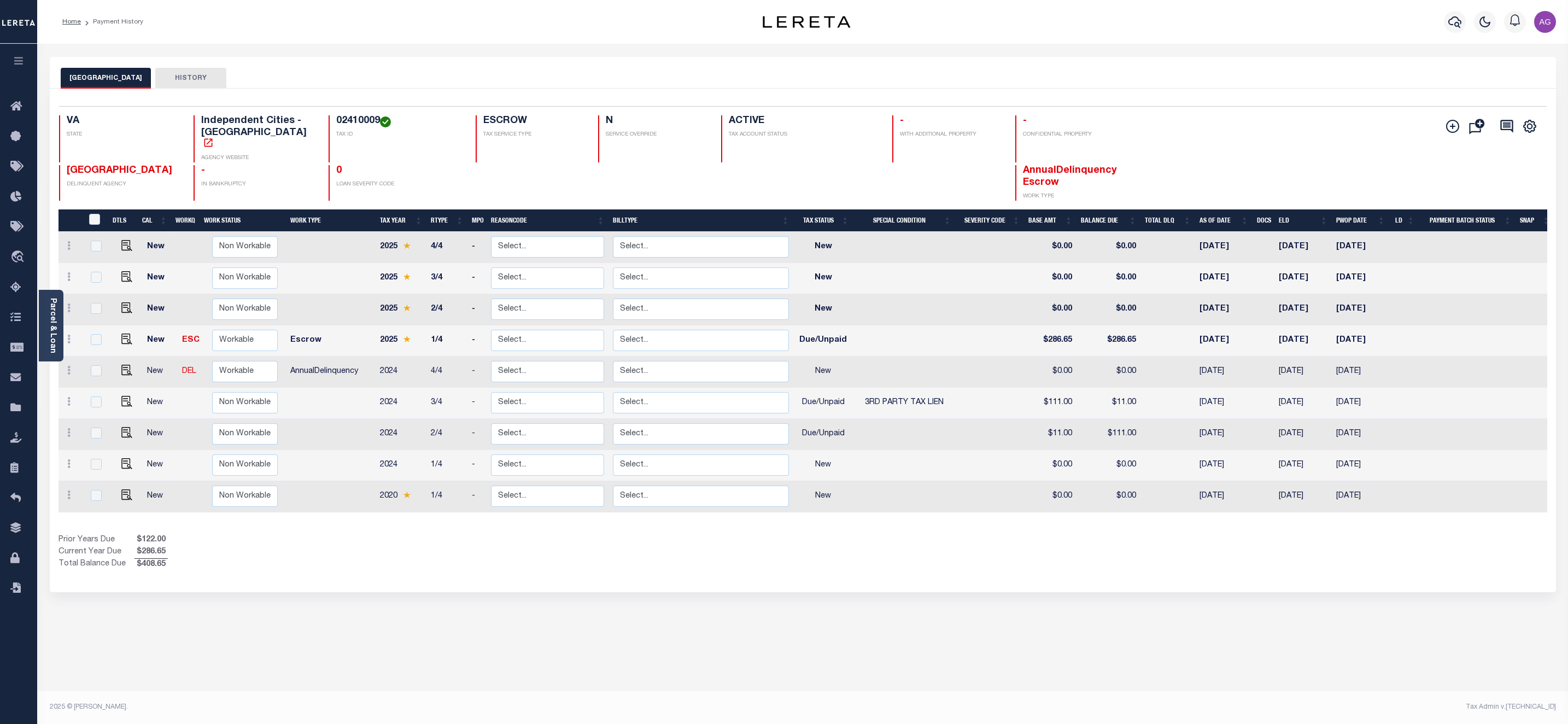
click at [71, 337] on div at bounding box center [71, 340] width 16 height 13
checkbox input "true"
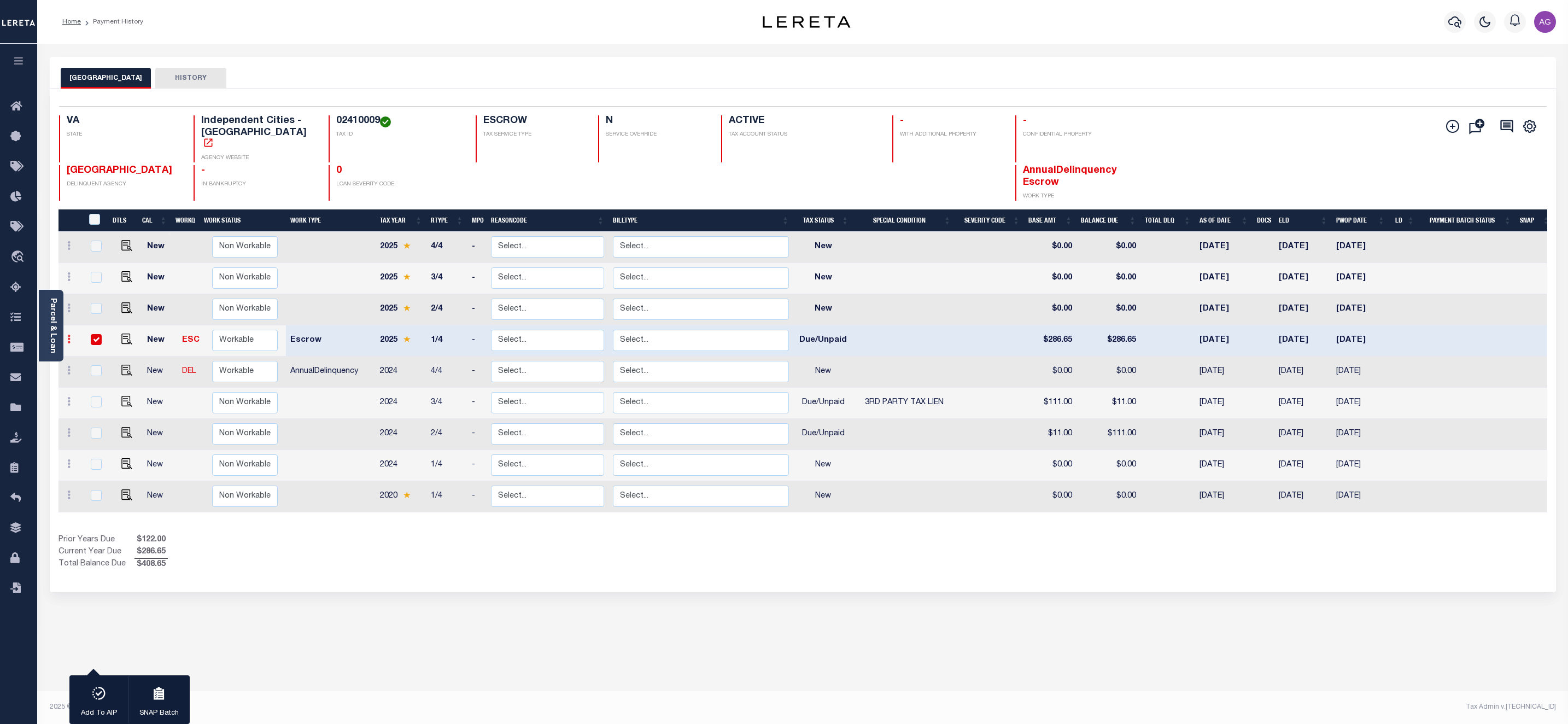
click at [67, 335] on icon at bounding box center [69, 339] width 3 height 9
click at [96, 371] on img at bounding box center [95, 377] width 11 height 12
select select "DUE"
type input "$286.65"
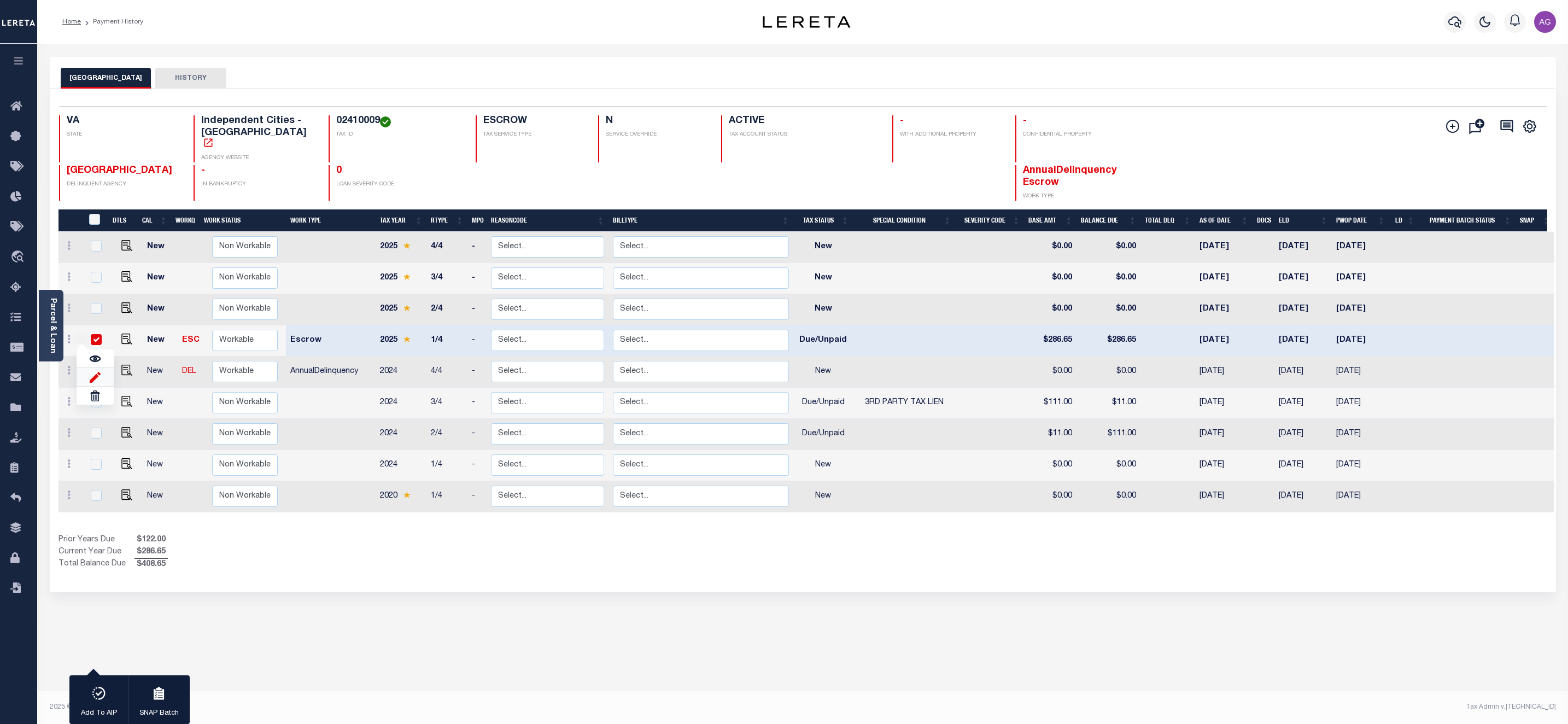
type input "[DATE]"
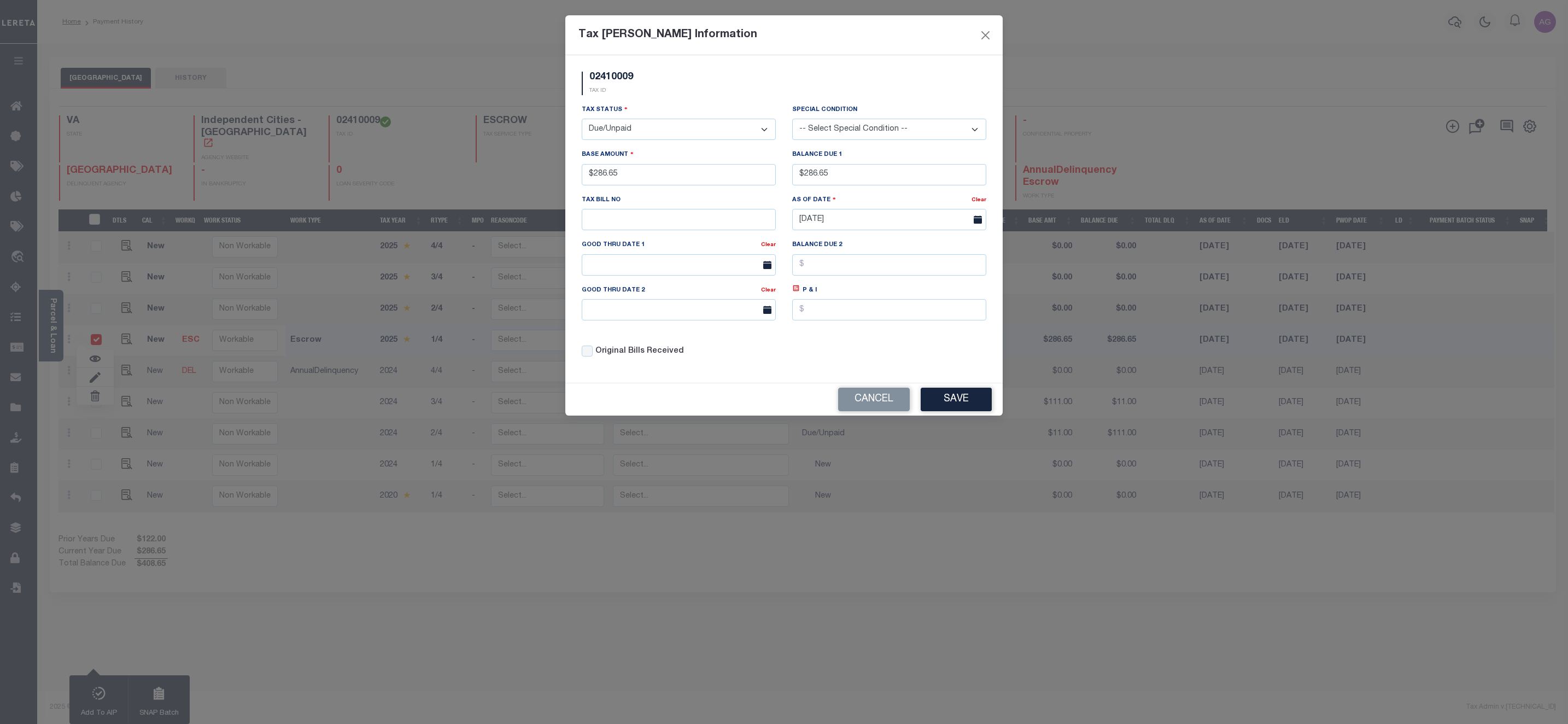
click at [663, 147] on div "Tax Status - Select Status - Open Due/Unpaid Paid Incomplete No Tax Due Interna…" at bounding box center [678, 126] width 210 height 45
click at [751, 129] on select "- Select Status - Open Due/Unpaid Paid Incomplete No Tax Due Internal Refund Pr…" at bounding box center [678, 129] width 194 height 21
select select "NW2"
click at [582, 120] on select "- Select Status - Open Due/Unpaid Paid Incomplete No Tax Due Internal Refund Pr…" at bounding box center [678, 129] width 194 height 21
click at [643, 185] on input "$286.65" at bounding box center [678, 174] width 194 height 21
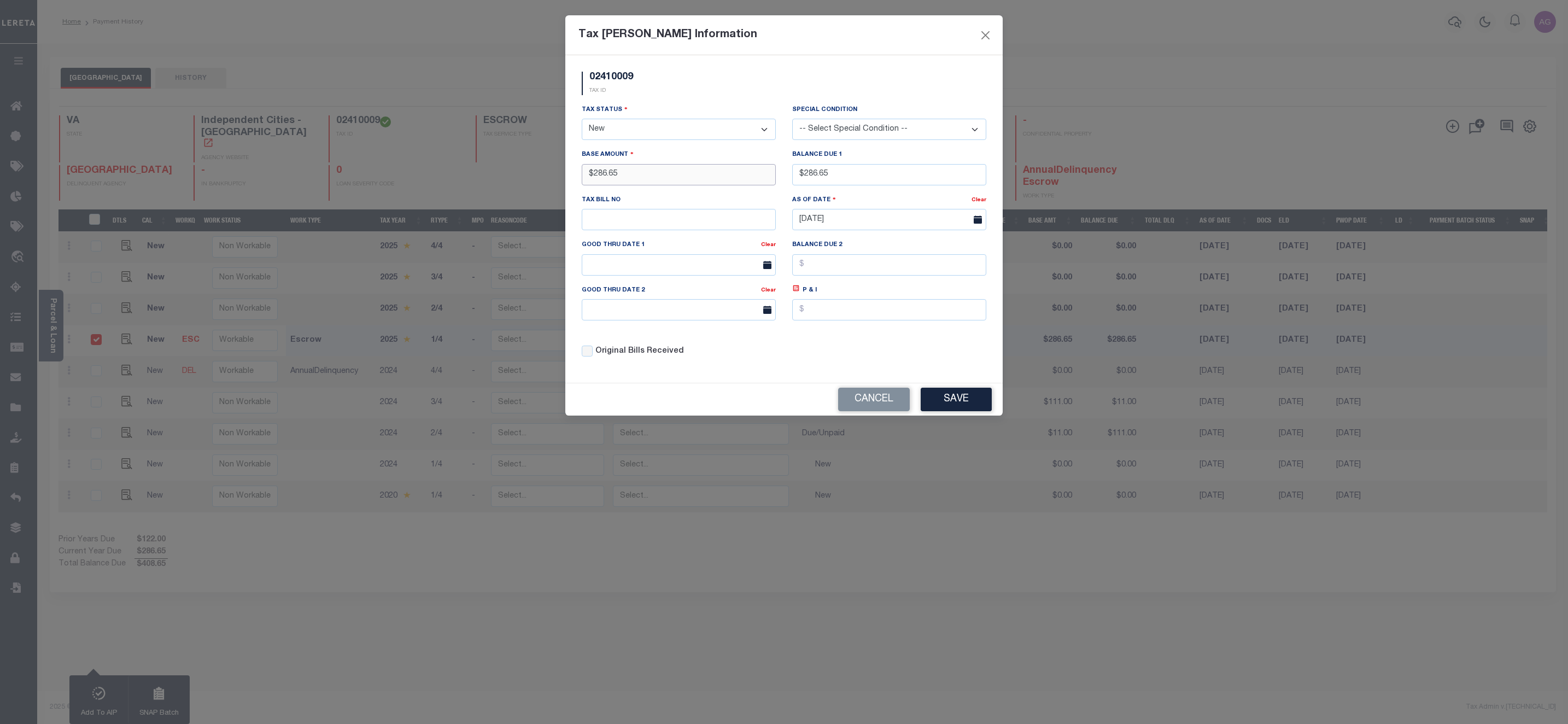
click at [643, 185] on input "$286.65" at bounding box center [678, 174] width 194 height 21
type input "$0.00"
click at [840, 174] on input "$286.65" at bounding box center [889, 174] width 194 height 21
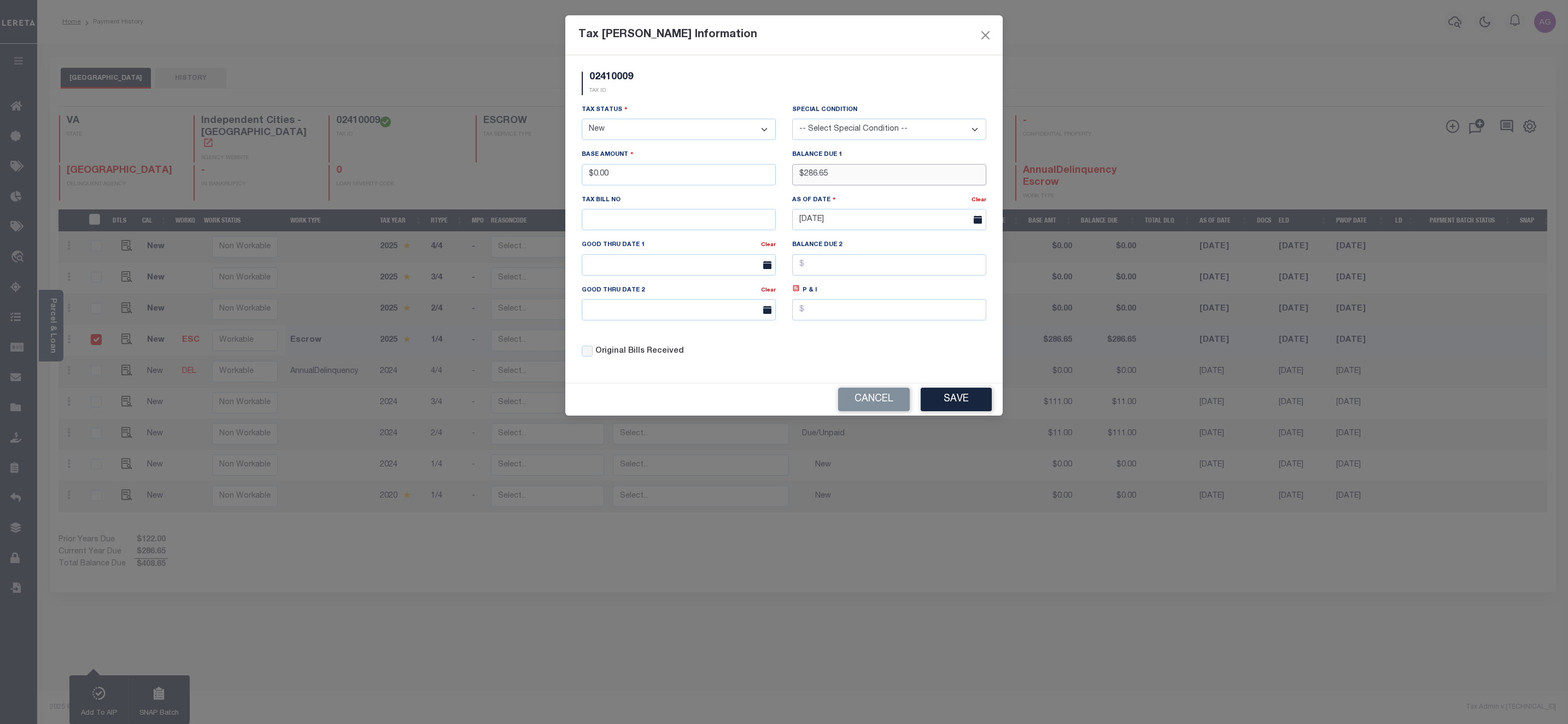
click at [840, 174] on input "$286.65" at bounding box center [889, 174] width 194 height 21
type input "$0.00"
click at [854, 228] on input "[DATE]" at bounding box center [889, 219] width 194 height 21
click at [795, 251] on span at bounding box center [802, 245] width 19 height 19
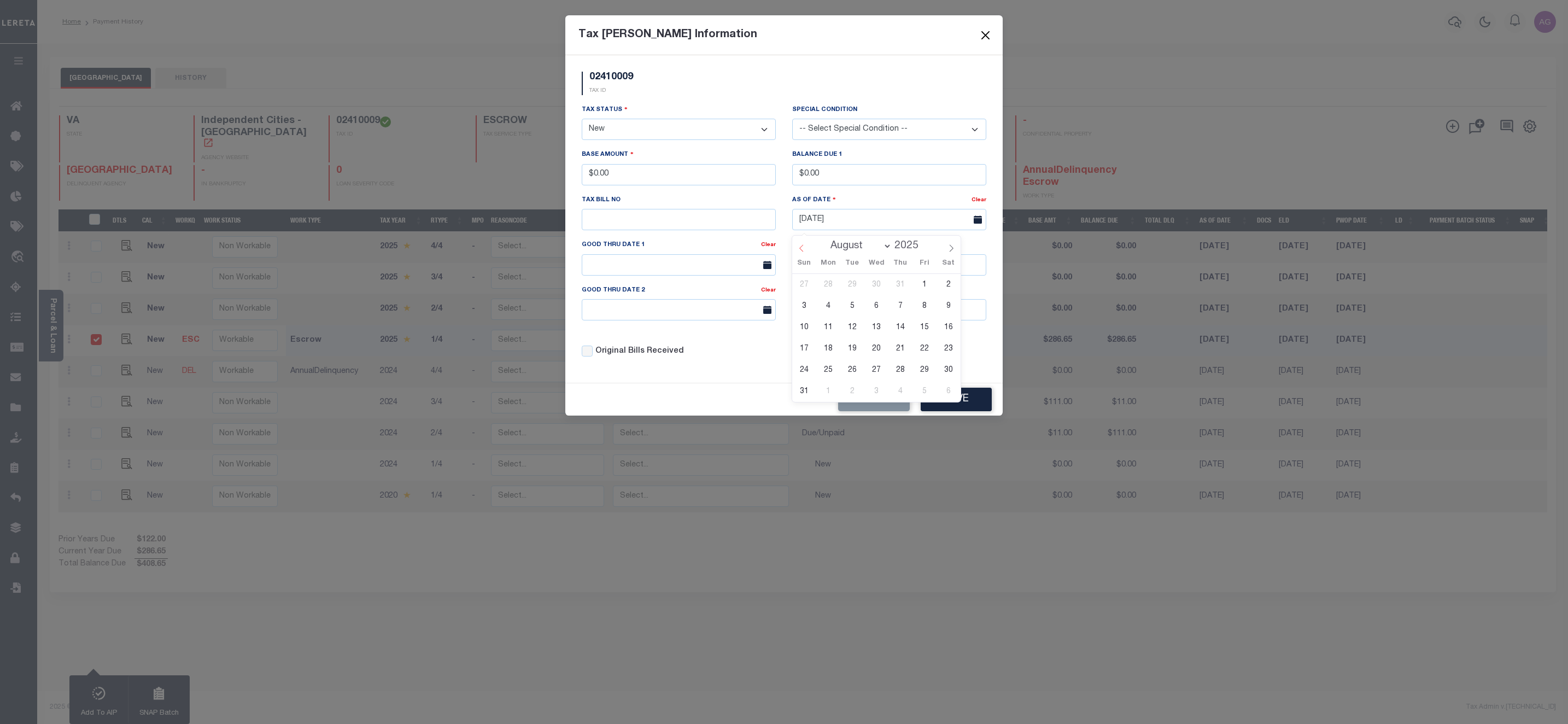
click at [795, 251] on span at bounding box center [802, 245] width 19 height 19
select select "6"
click at [897, 329] on span "17" at bounding box center [900, 327] width 21 height 21
type input "07/17/2025"
click at [971, 410] on button "Save" at bounding box center [956, 399] width 71 height 24
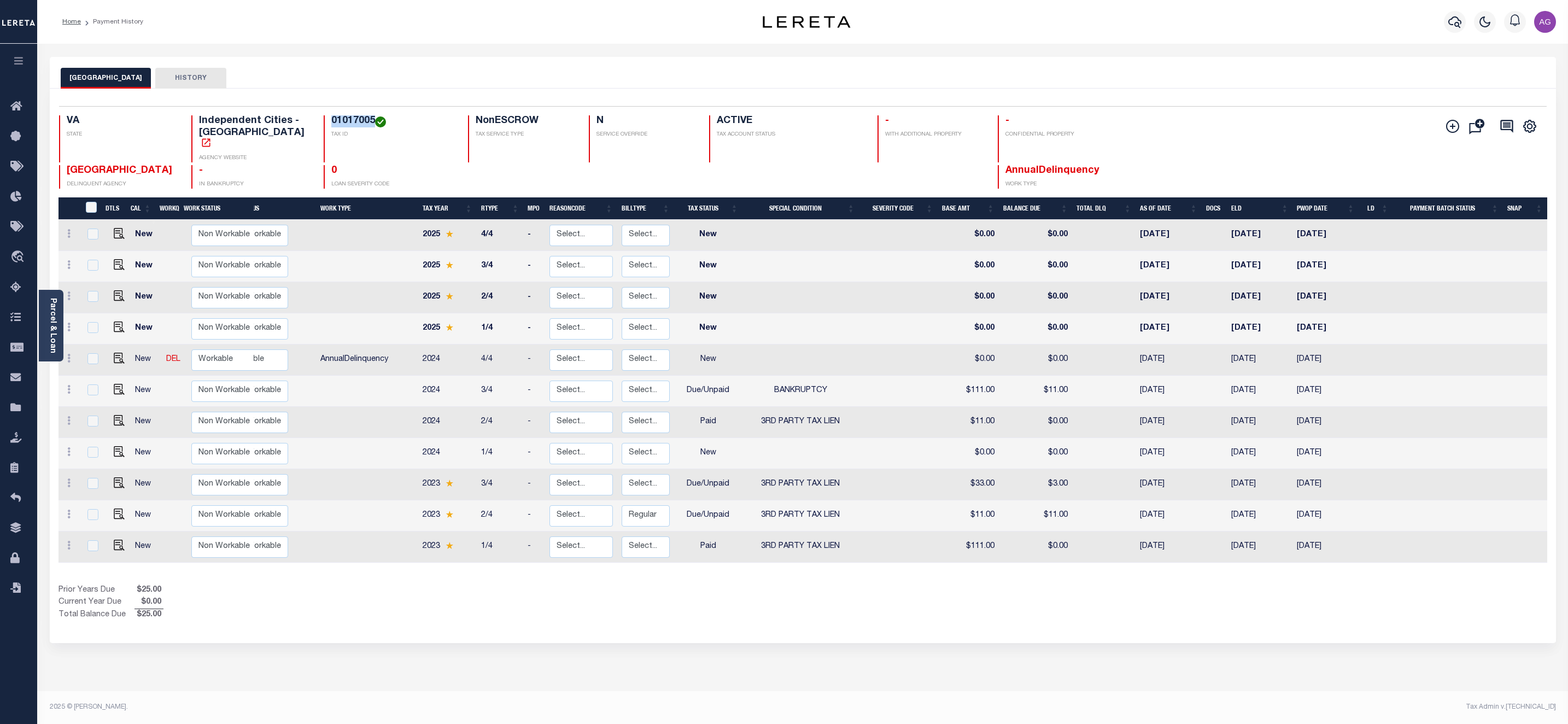
drag, startPoint x: 304, startPoint y: 123, endPoint x: 351, endPoint y: 114, distance: 47.9
click at [351, 114] on div "Selected 11 Results 1 Items per page 25 50 100 VA STATE Independent Cities - VA…" at bounding box center [802, 147] width 1505 height 82
copy h4 "01017005"
click at [675, 634] on div "LYNCHBURG CITY HISTORY Selected 11 1" at bounding box center [802, 365] width 1523 height 617
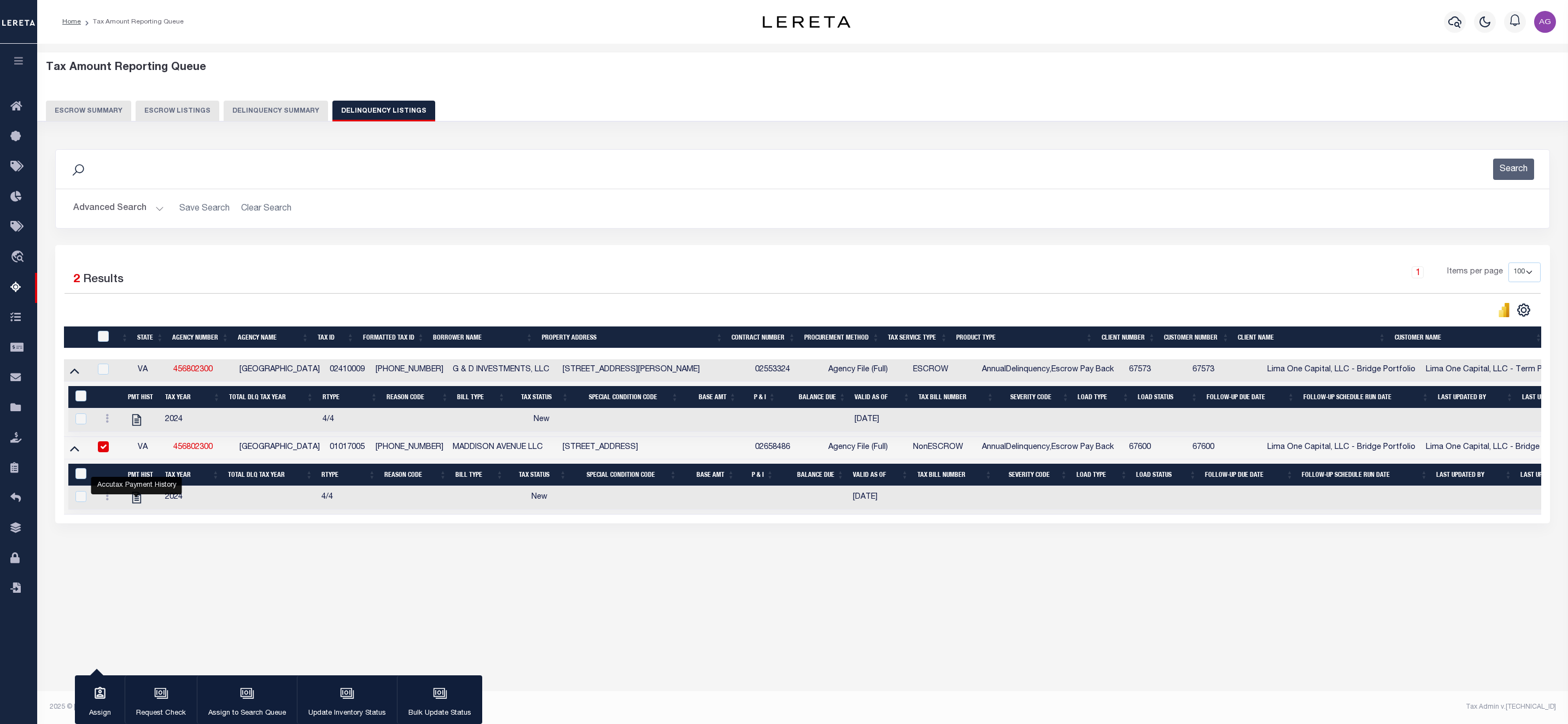
select select
select select "100"
click at [126, 216] on button "Advanced Search" at bounding box center [118, 208] width 91 height 21
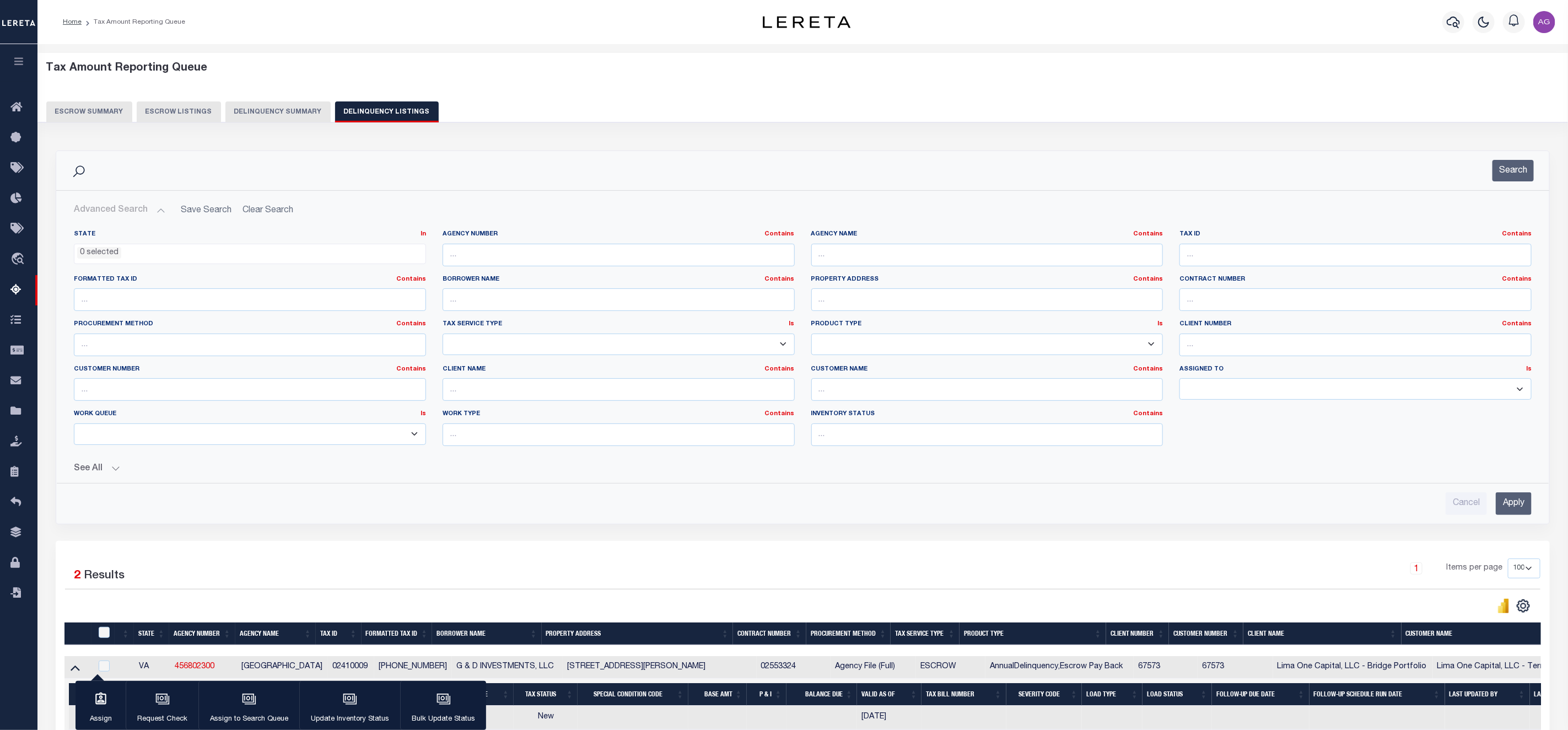
click at [265, 108] on button "Delinquency Summary" at bounding box center [278, 112] width 105 height 21
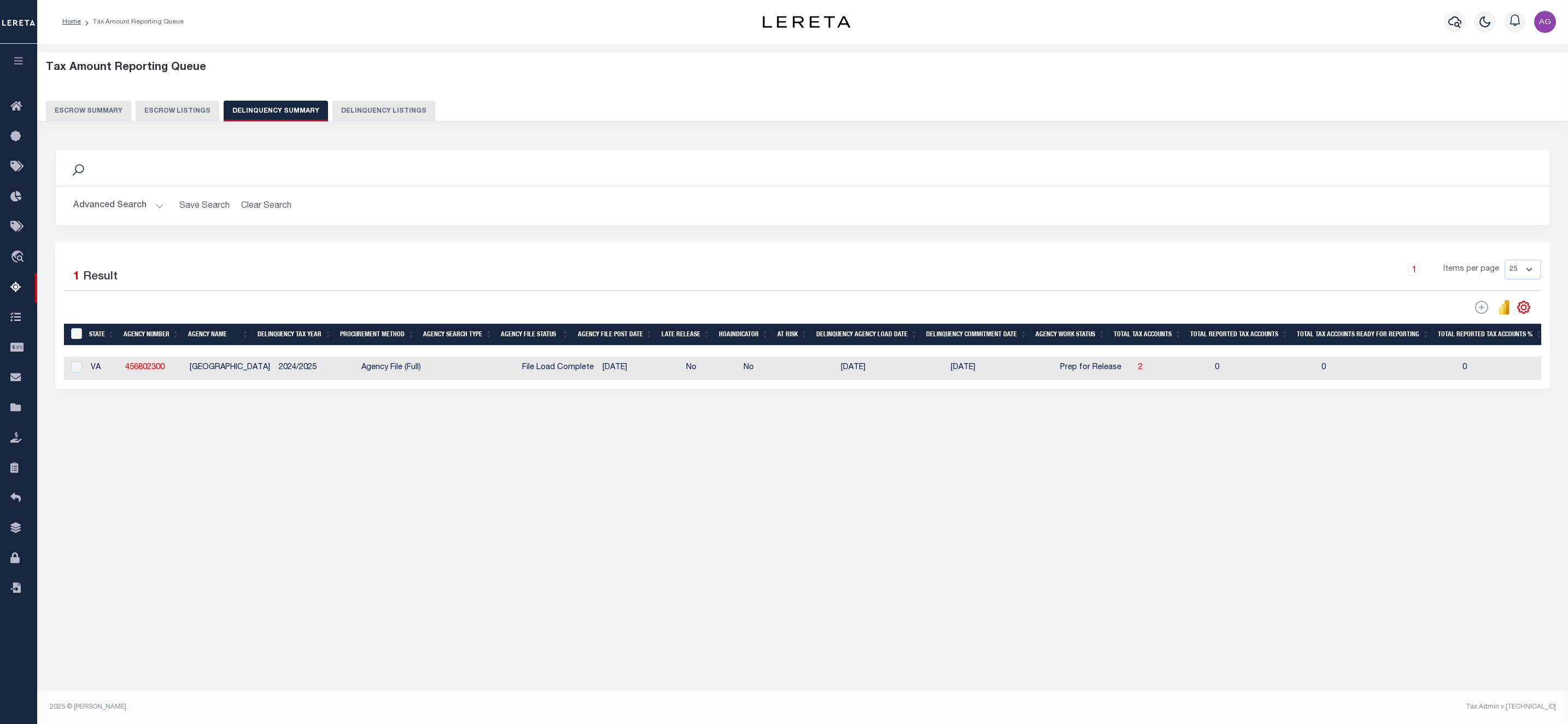
click at [127, 209] on button "Advanced Search" at bounding box center [118, 206] width 91 height 21
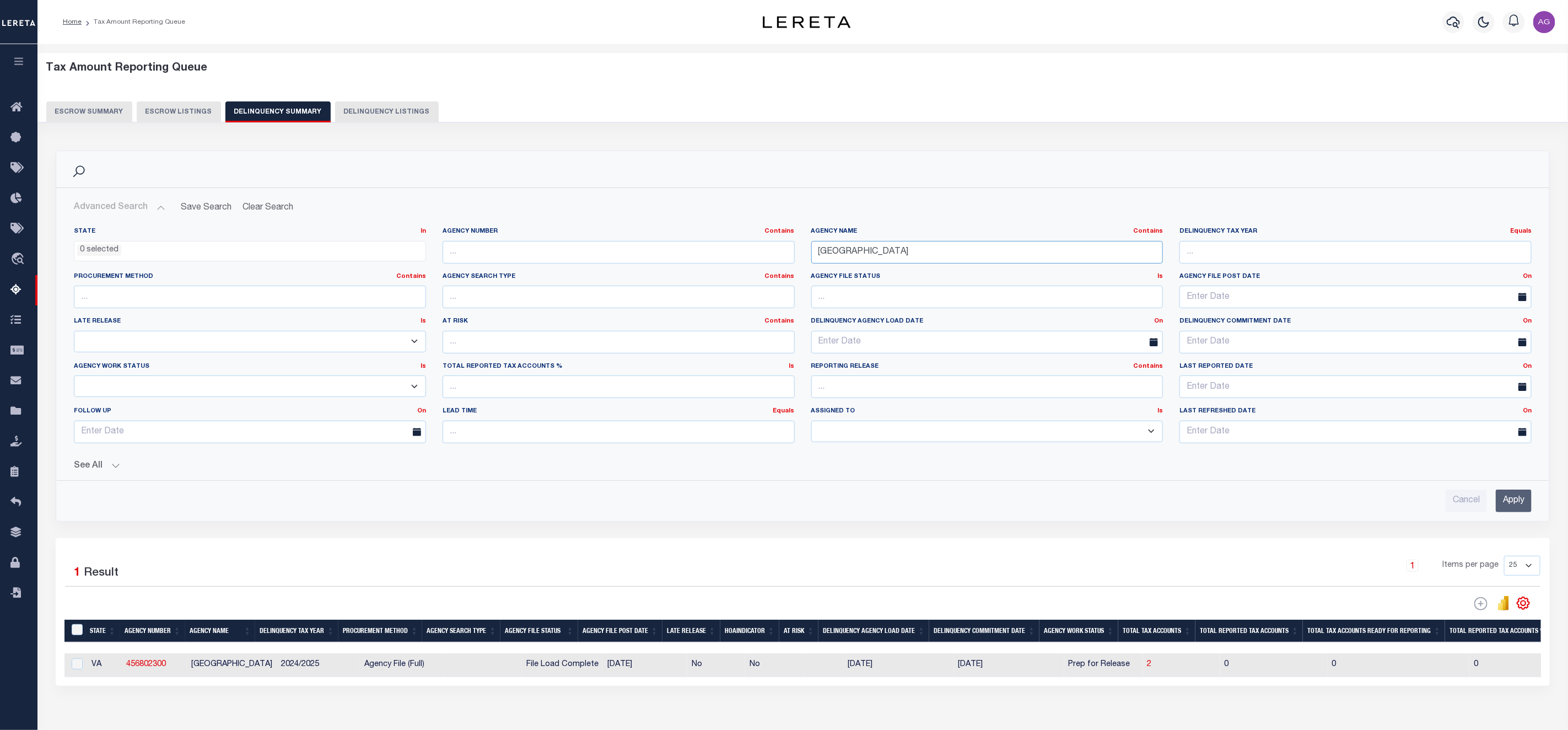
click at [928, 250] on input "[GEOGRAPHIC_DATA]" at bounding box center [987, 252] width 352 height 23
paste input "[GEOGRAPHIC_DATA]"
type input "[GEOGRAPHIC_DATA]"
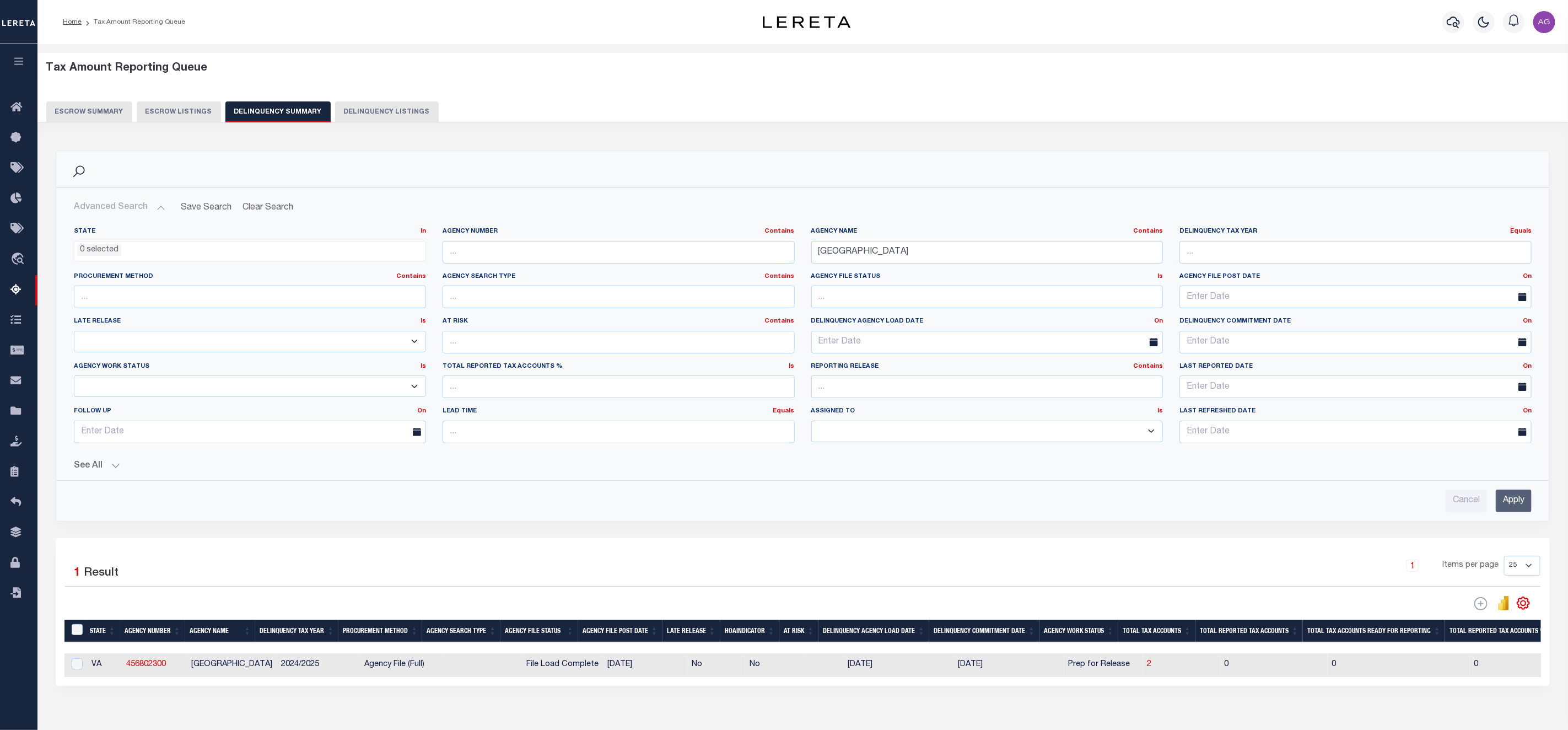
click at [1511, 497] on input "Apply" at bounding box center [1513, 501] width 36 height 23
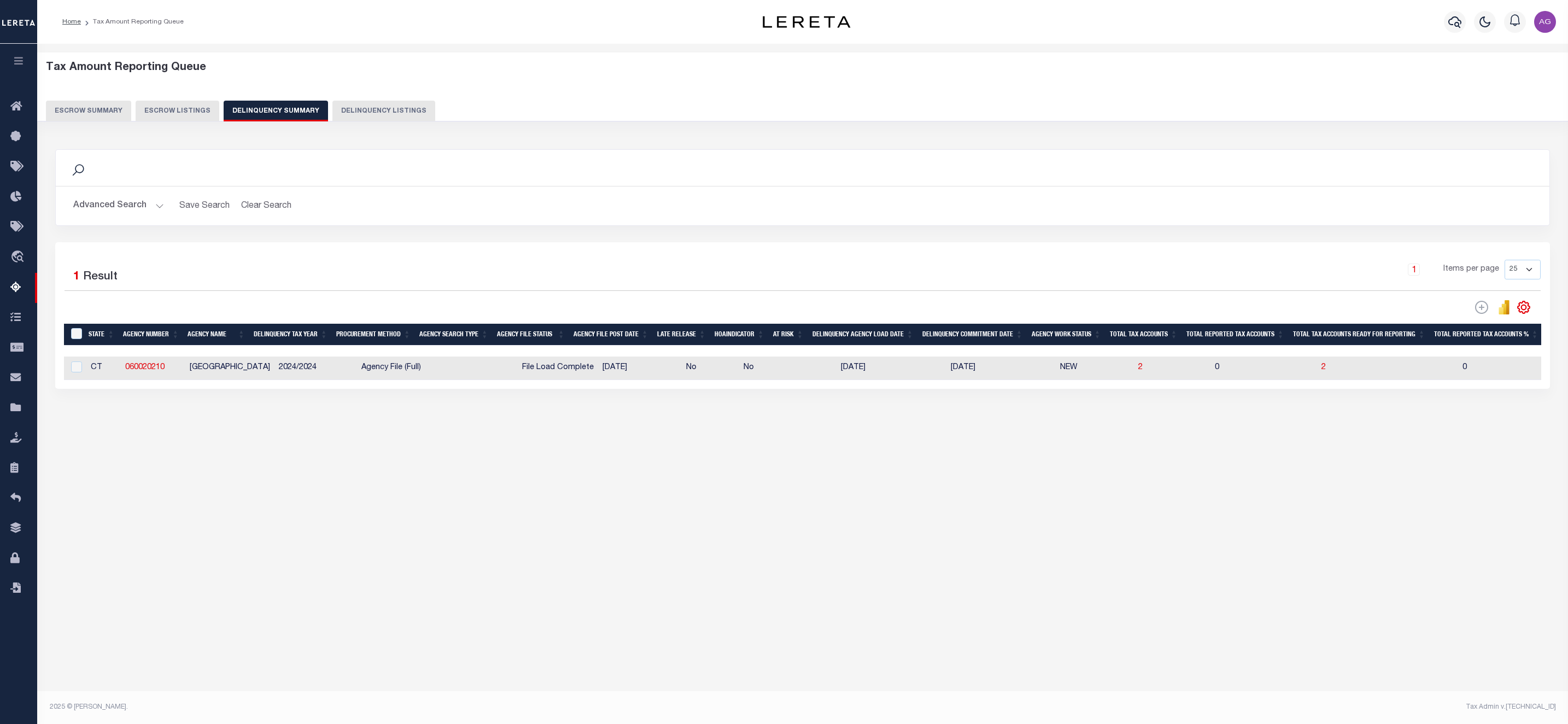
scroll to position [0, 31]
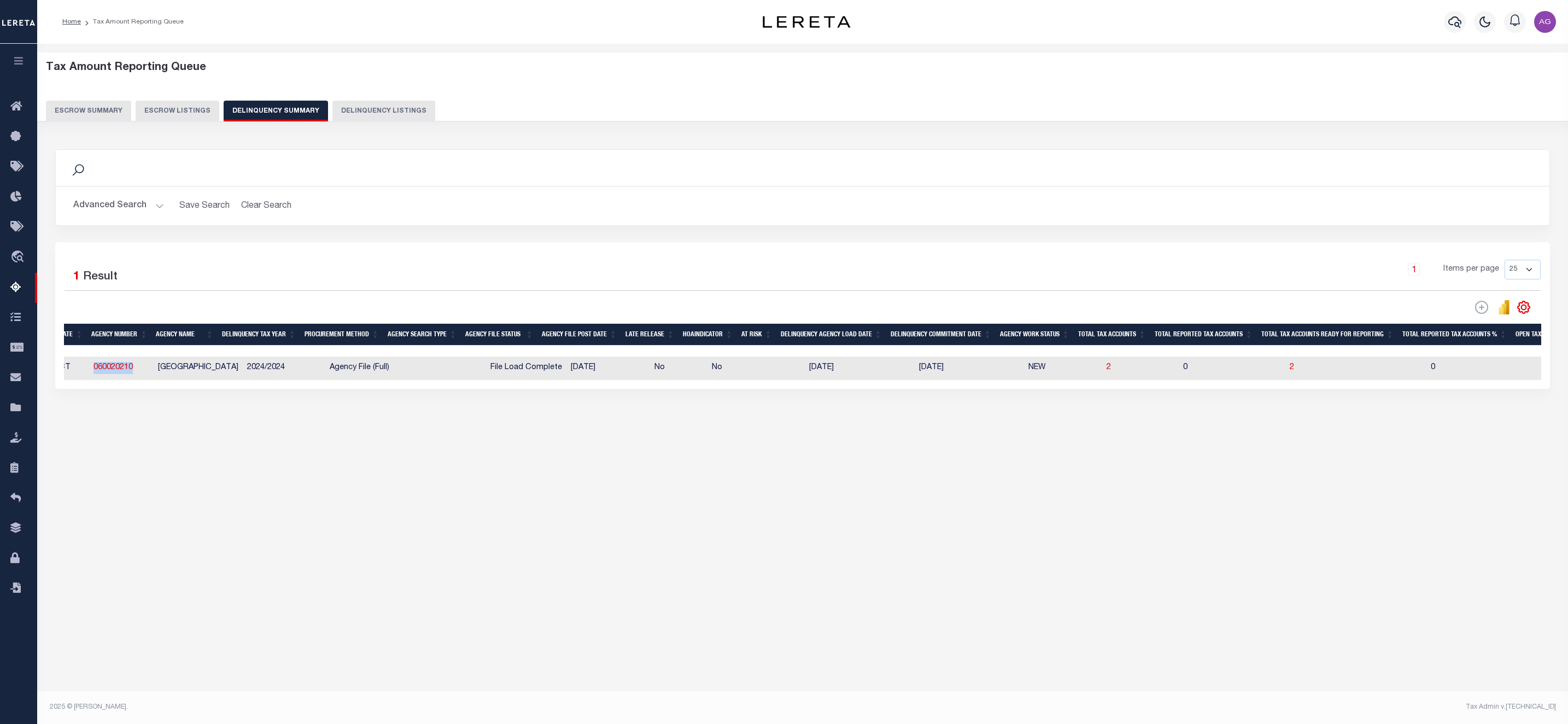
drag, startPoint x: 140, startPoint y: 373, endPoint x: 85, endPoint y: 380, distance: 55.4
click at [85, 380] on tr "CT 060020210 WINDSOR TOWN 2024/2024 Agency File (Full) File Load Complete 09/23…" at bounding box center [1210, 368] width 2356 height 24
copy tr "060020210"
click at [938, 454] on div "Tax Amount Reporting Queue Escrow Summary Escrow Listings In" at bounding box center [802, 254] width 1524 height 399
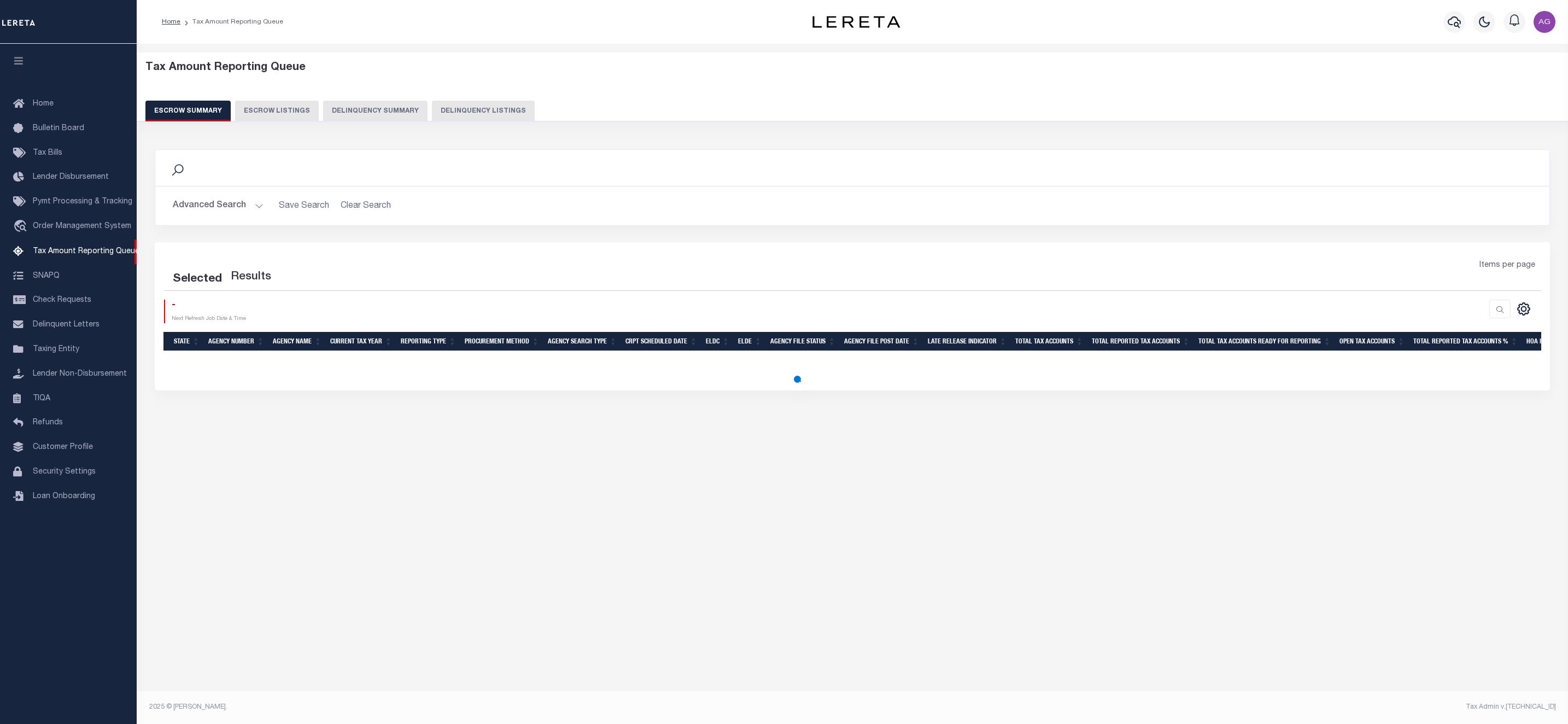
select select "100"
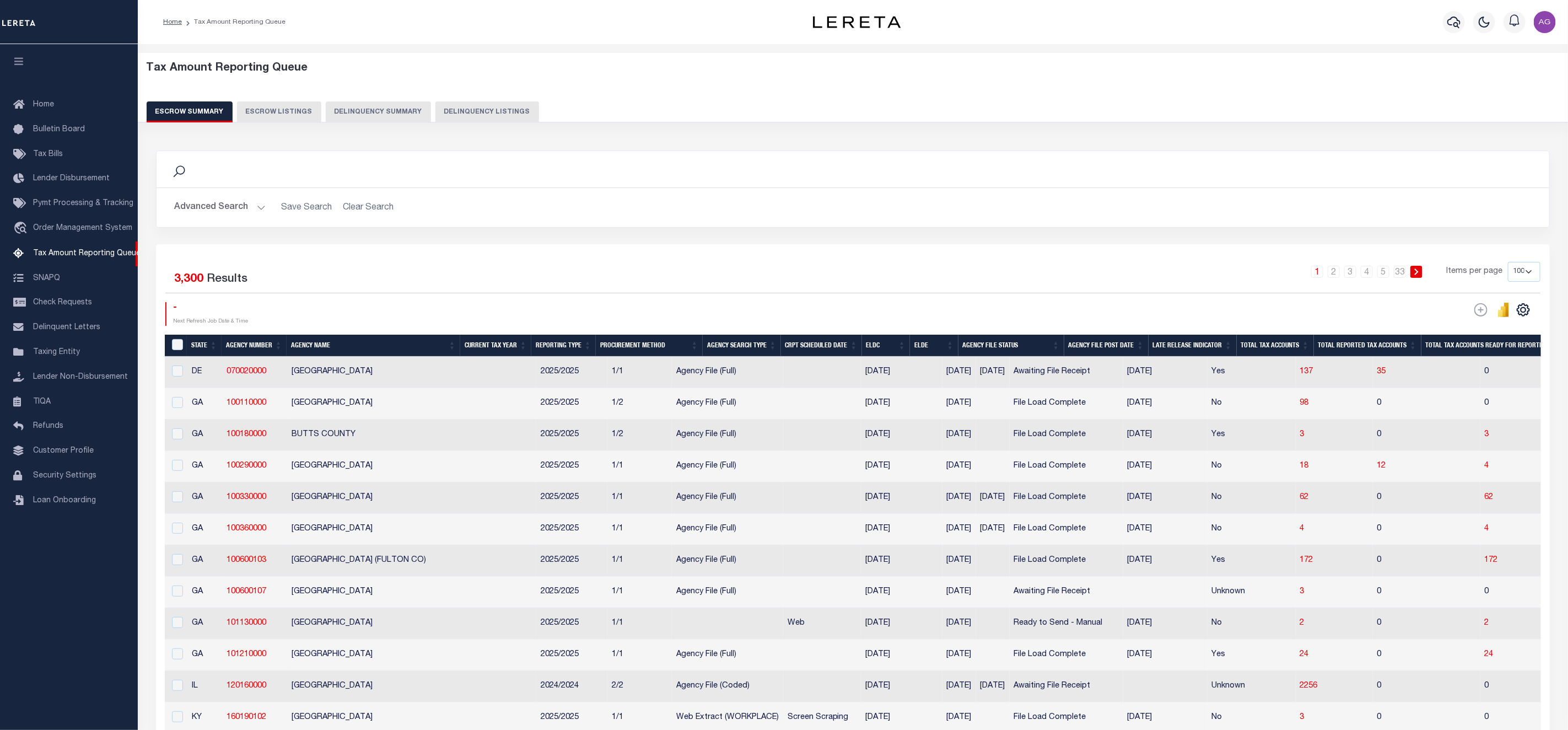
click at [371, 118] on button "Delinquency Summary" at bounding box center [378, 112] width 105 height 21
